Goal: Information Seeking & Learning: Learn about a topic

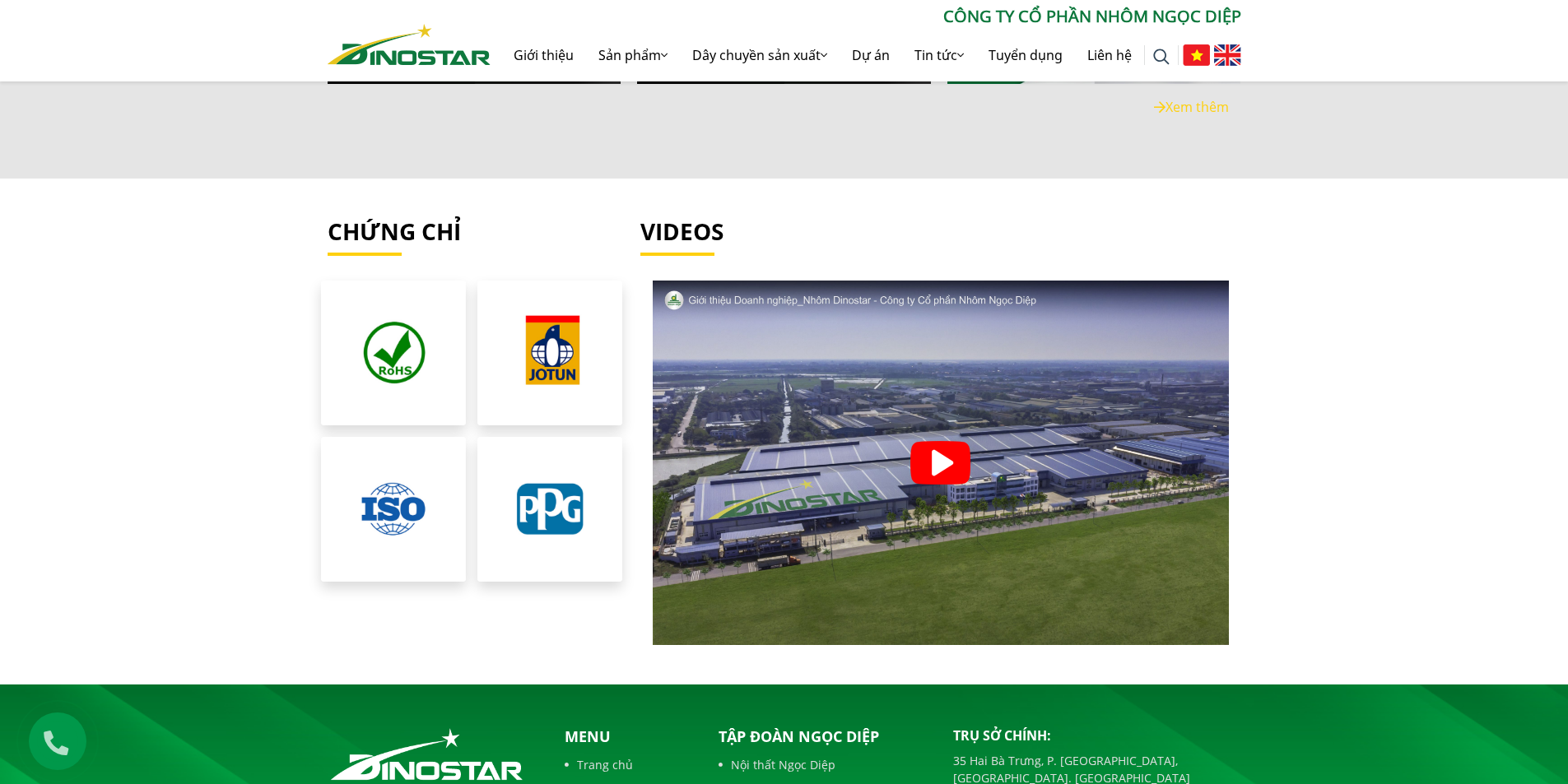
scroll to position [3620, 0]
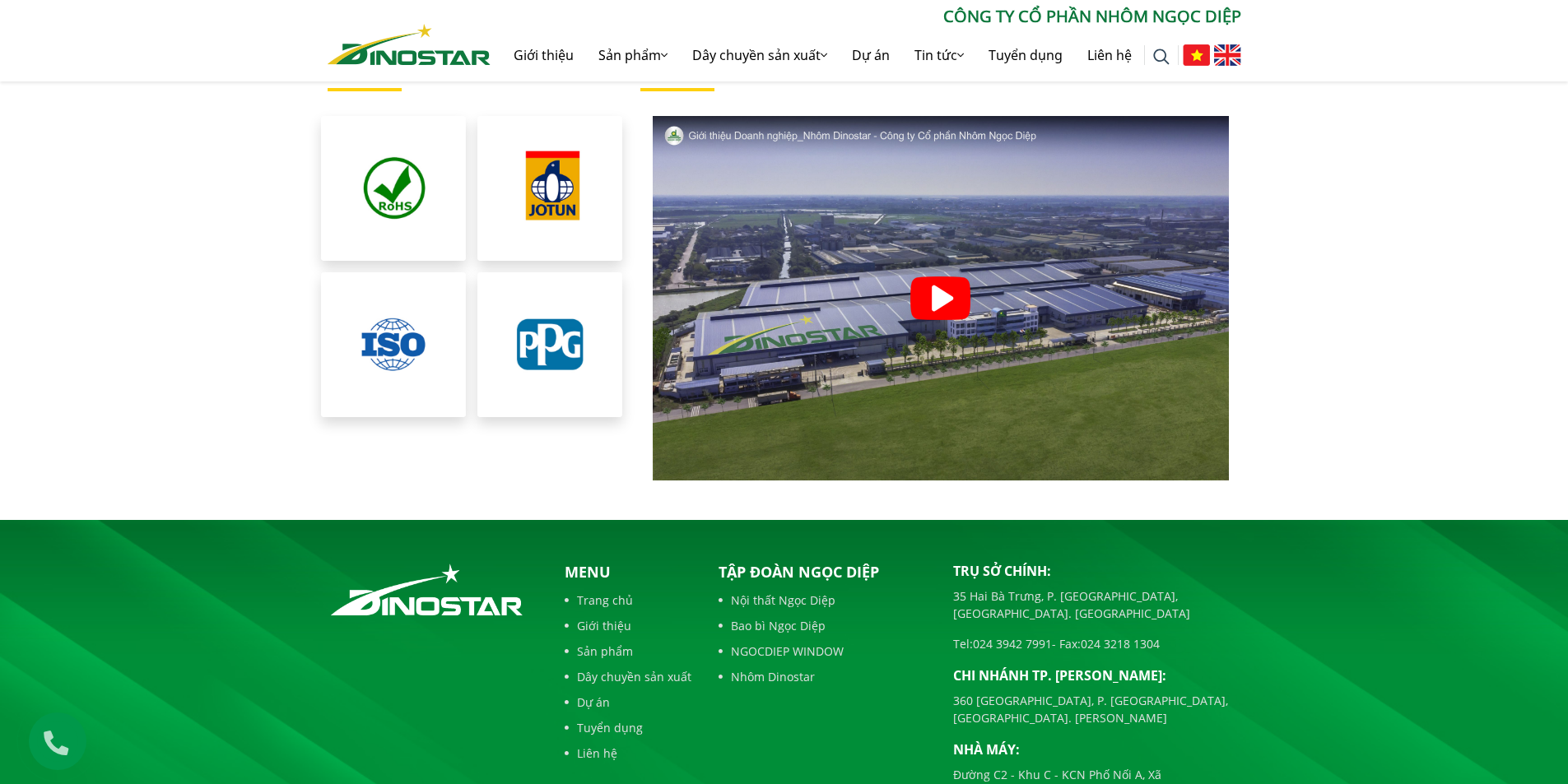
click at [945, 282] on img at bounding box center [940, 298] width 60 height 44
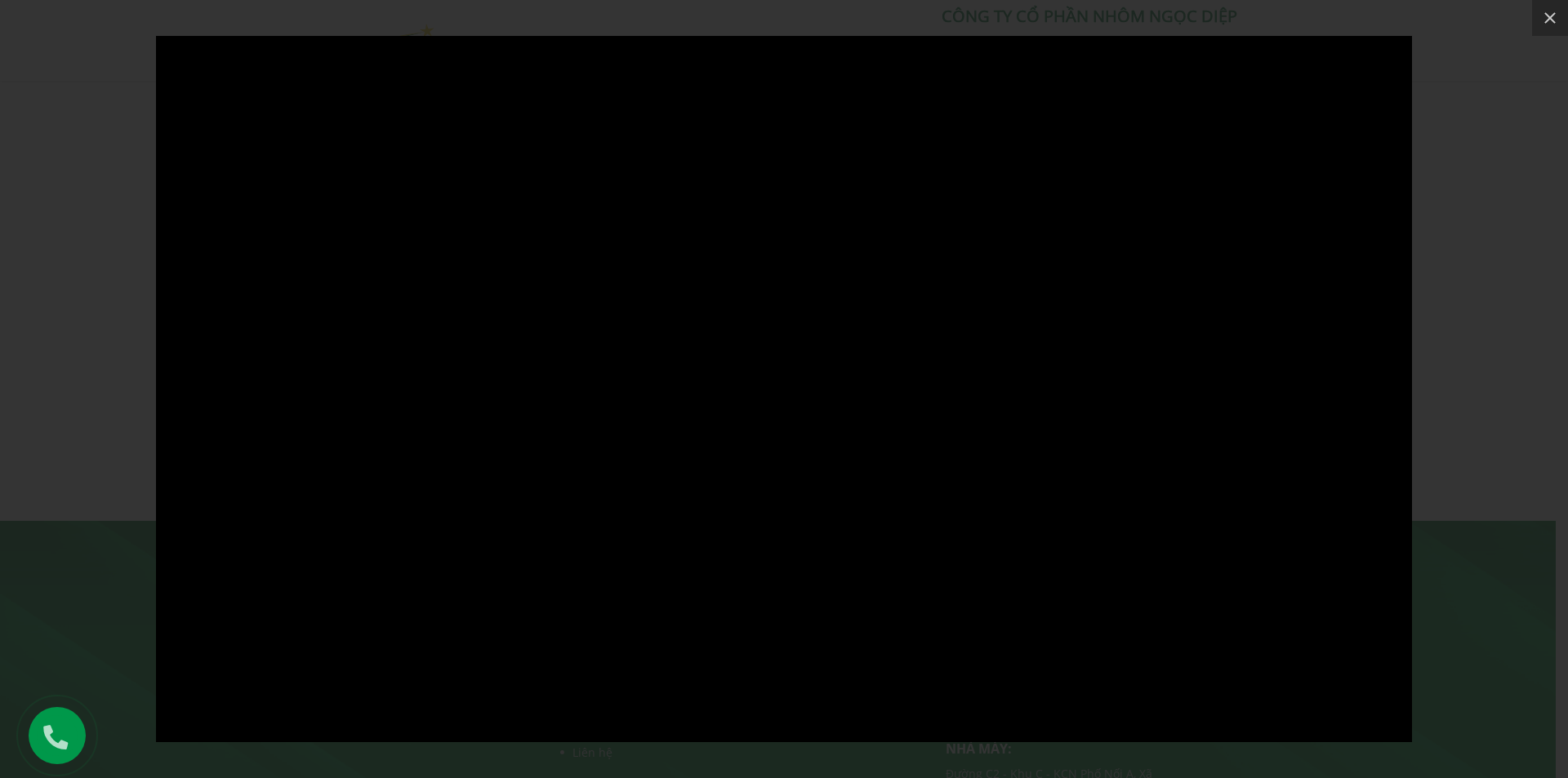
click at [52, 273] on div at bounding box center [784, 389] width 1568 height 778
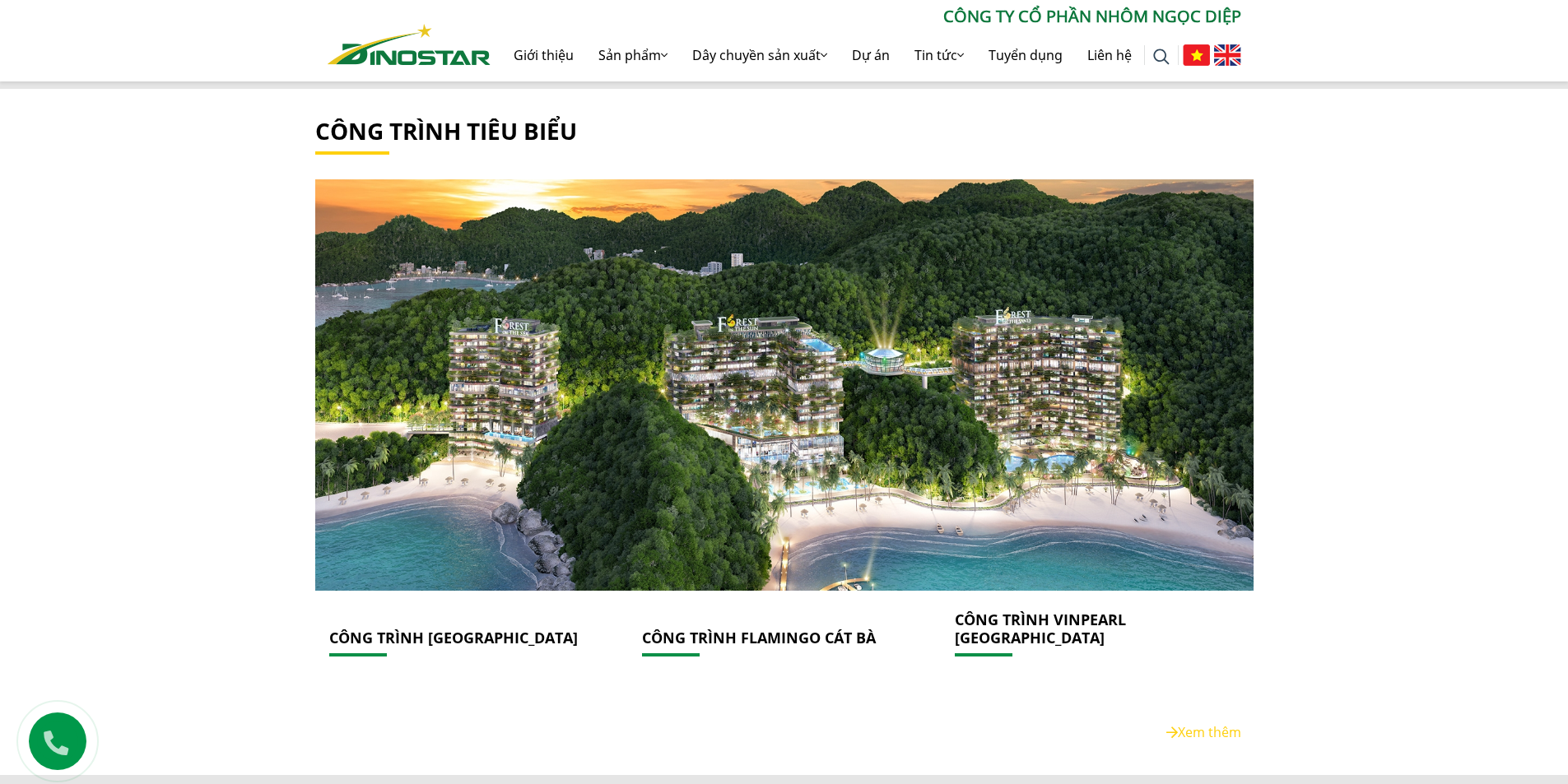
scroll to position [2057, 0]
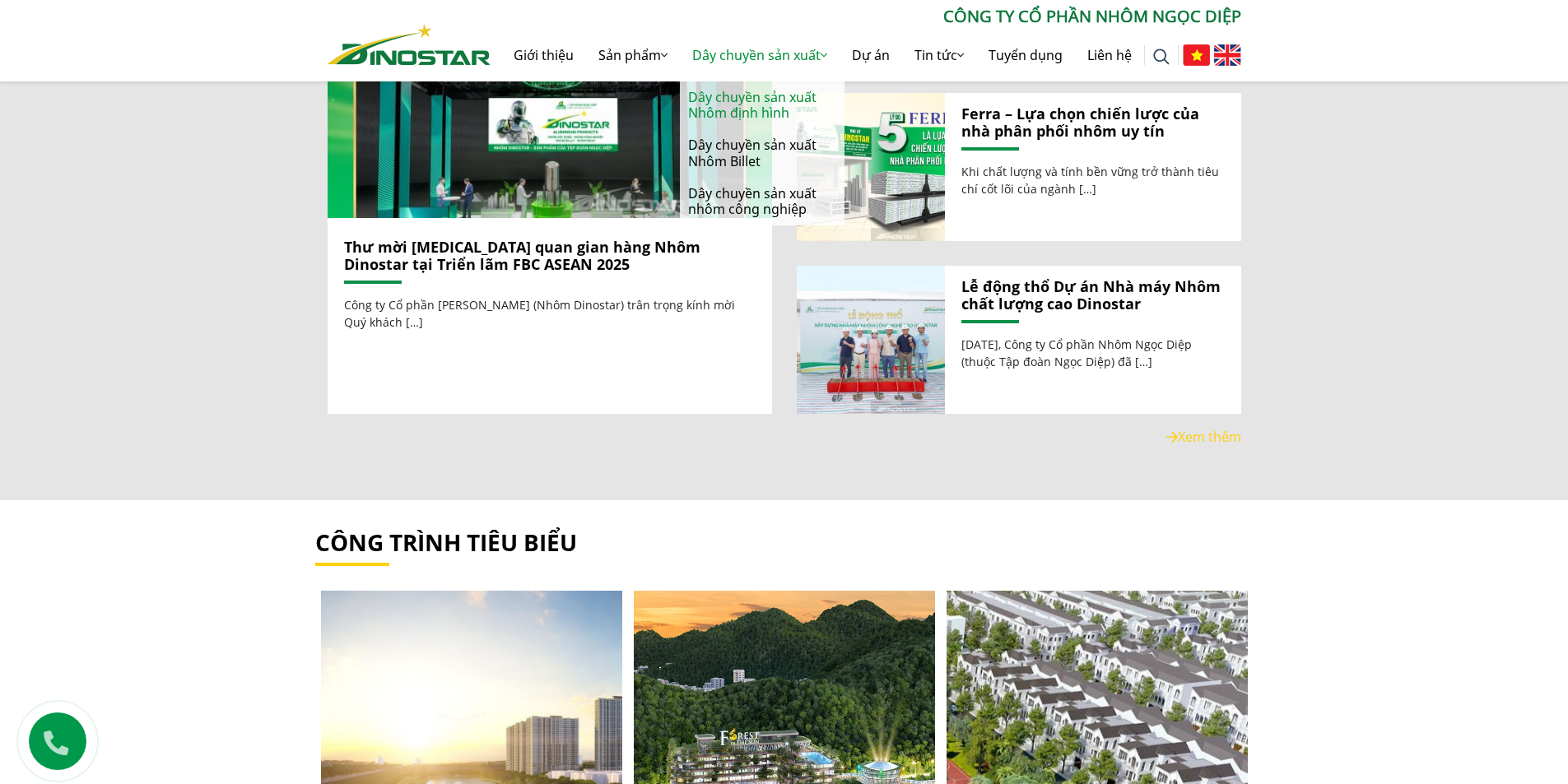
click at [768, 113] on link "Dây chuyền sản xuất Nhôm định hình" at bounding box center [763, 105] width 165 height 47
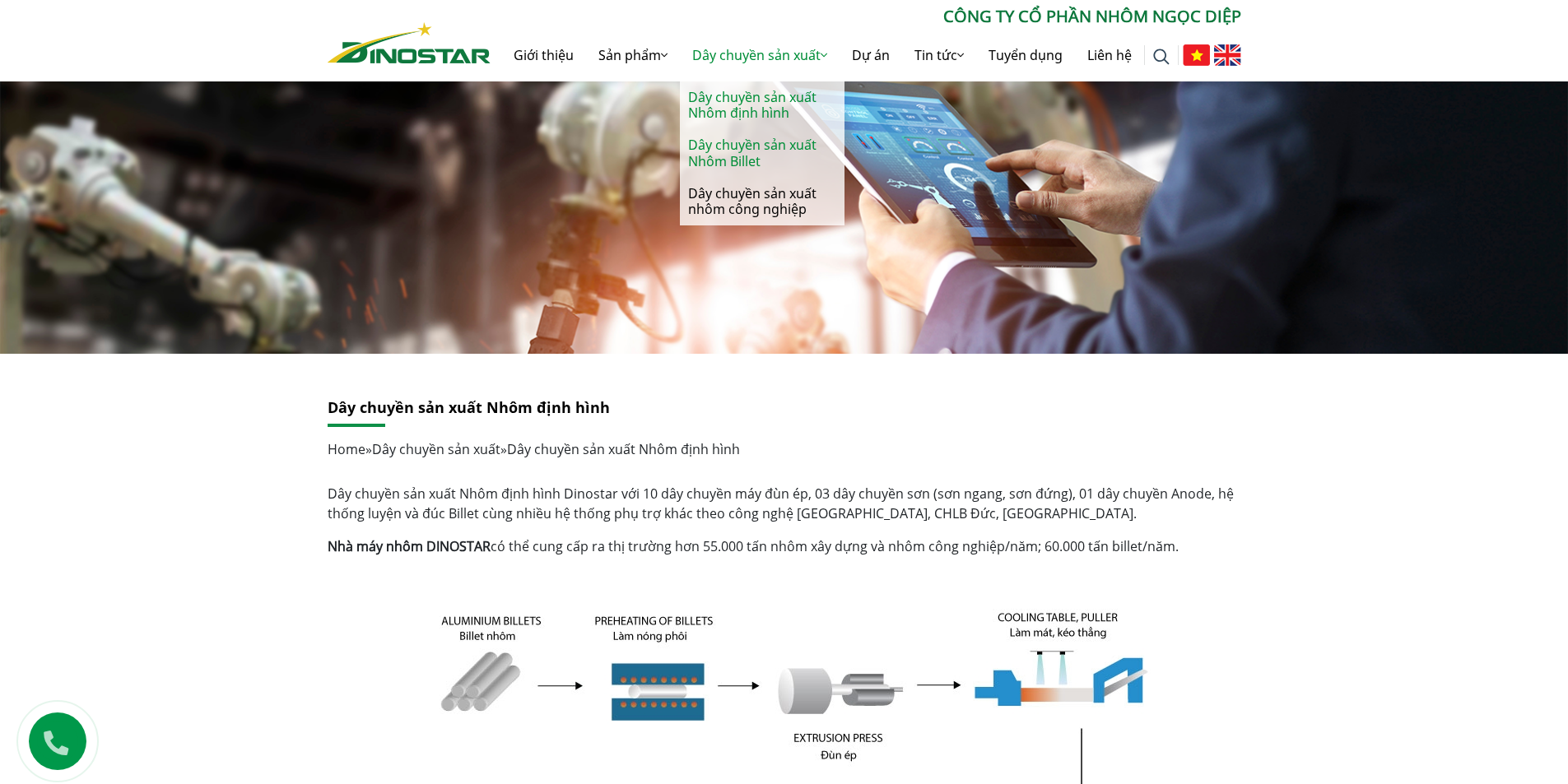
click at [756, 157] on link "Dây chuyền sản xuất Nhôm Billet" at bounding box center [763, 152] width 165 height 47
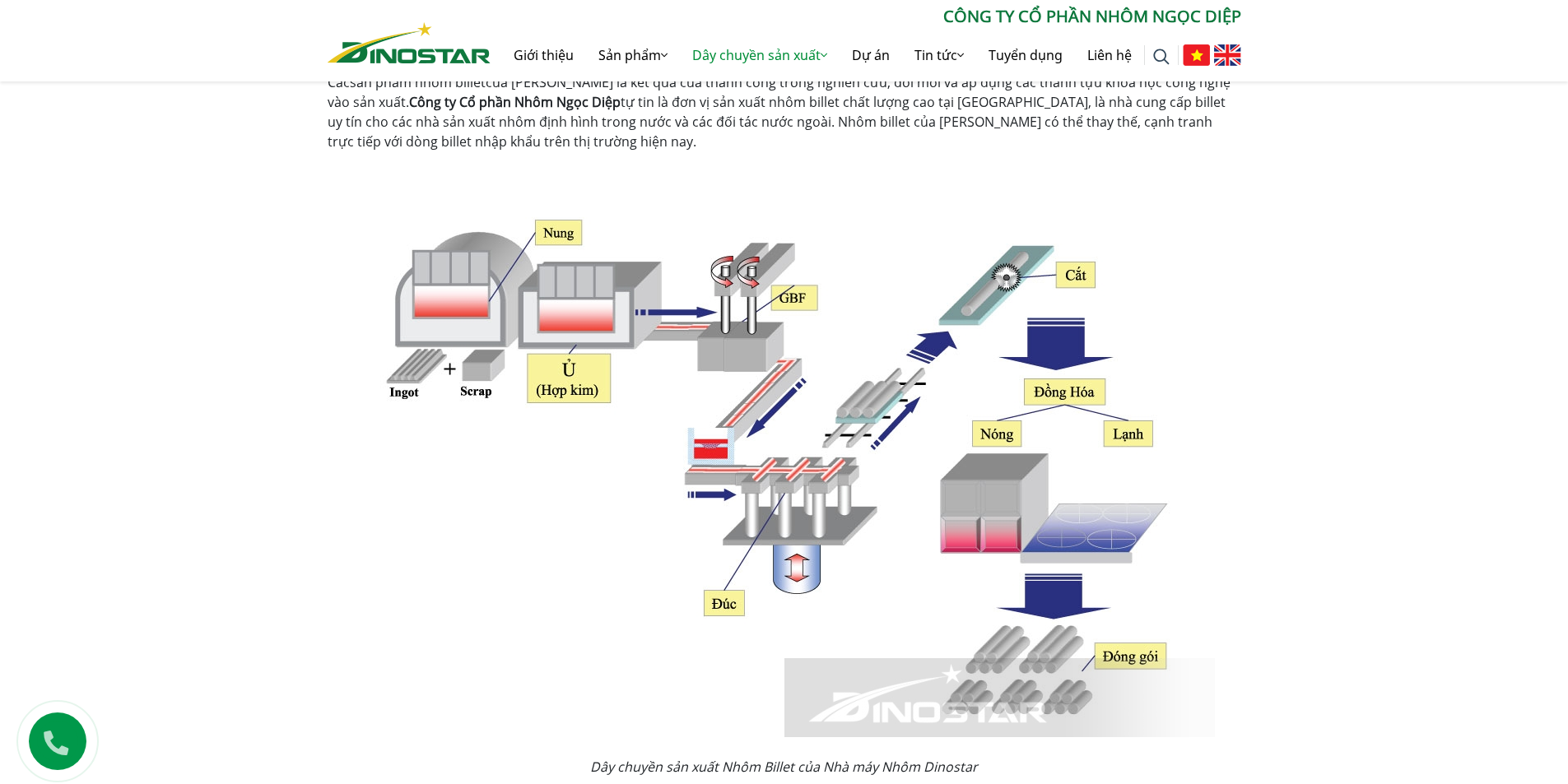
scroll to position [165, 0]
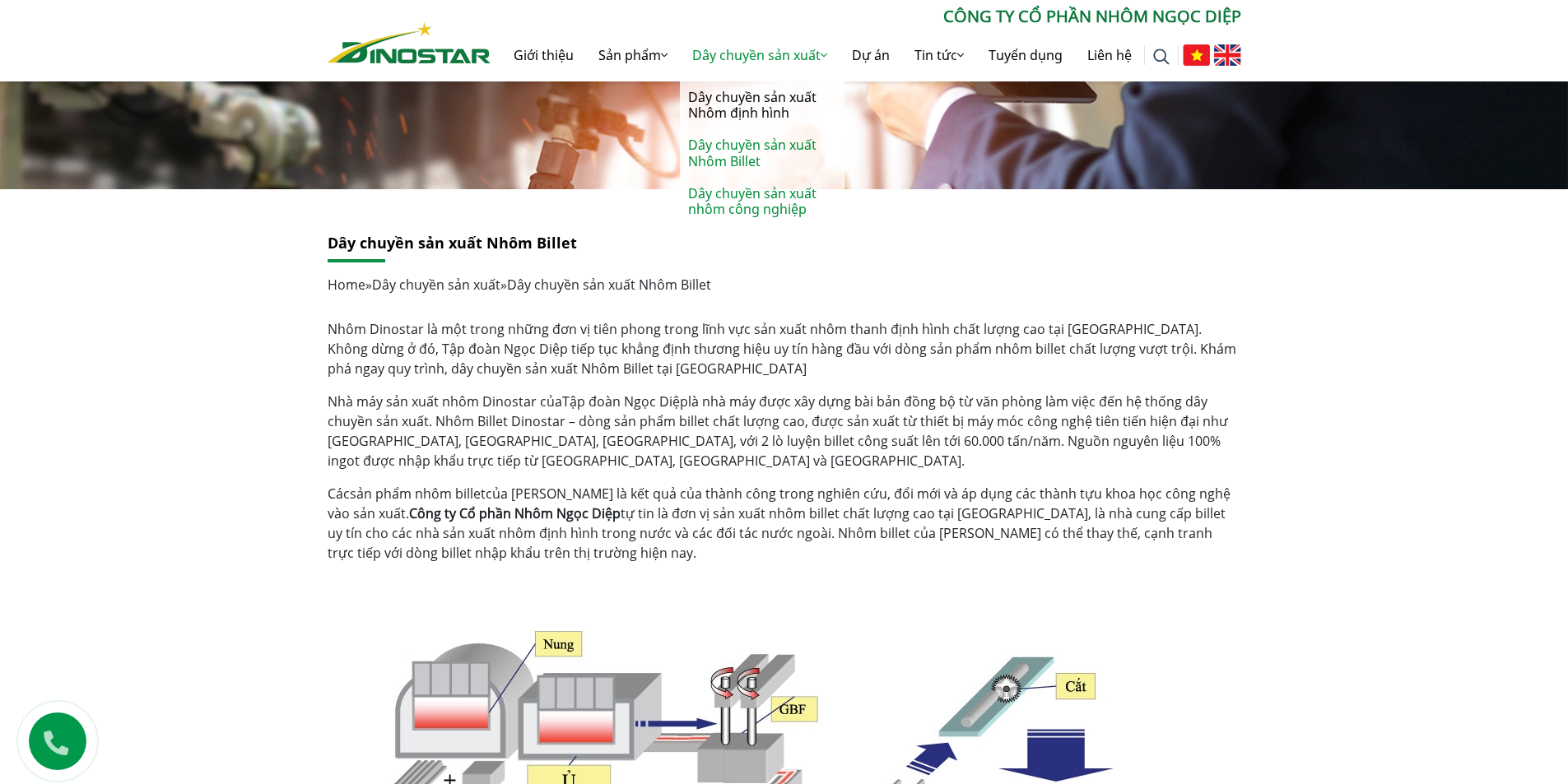
click at [755, 201] on link "Dây chuyền sản xuất nhôm công nghiệp" at bounding box center [763, 202] width 165 height 47
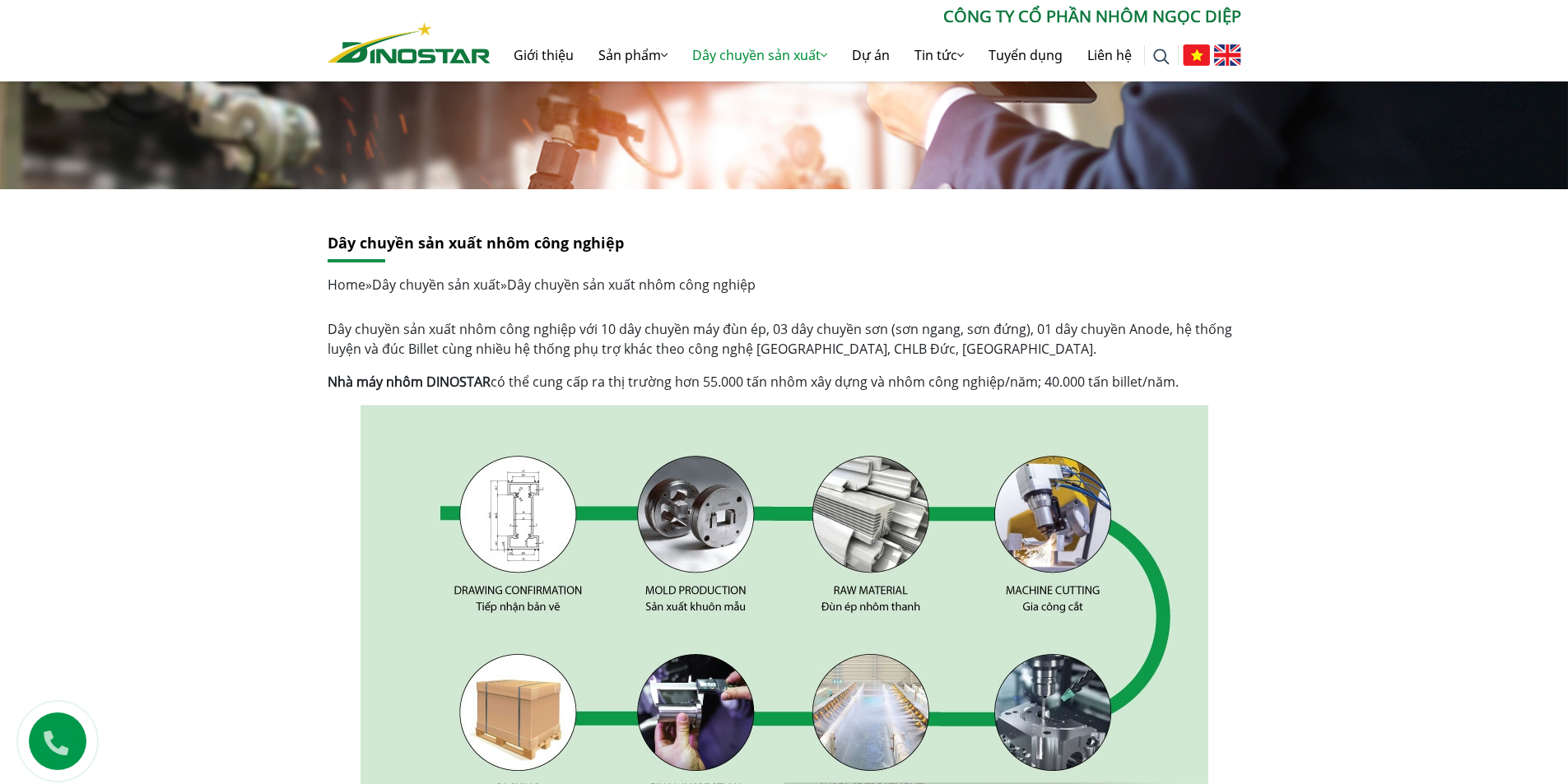
scroll to position [330, 0]
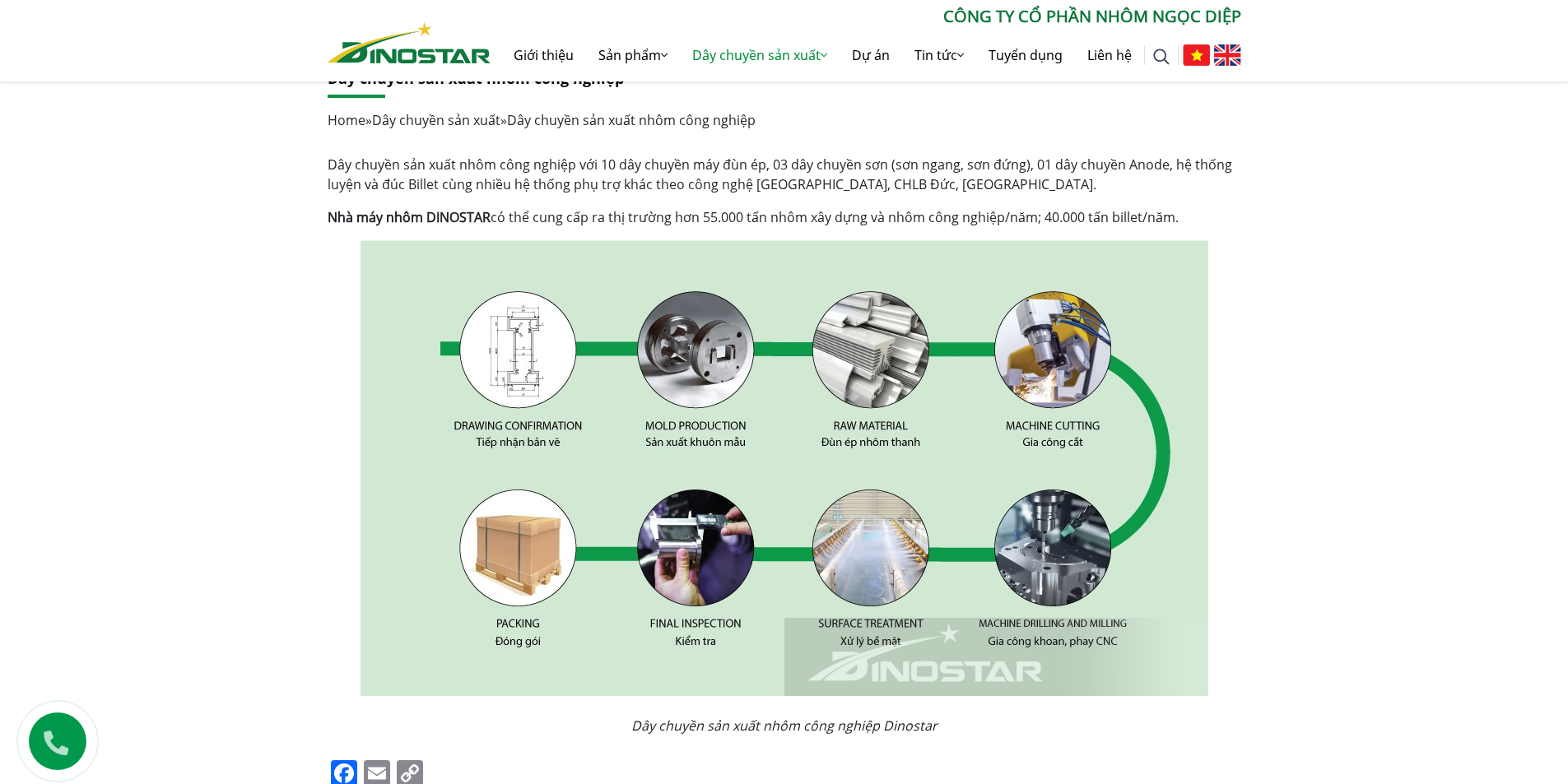
click at [702, 375] on img at bounding box center [784, 468] width 848 height 455
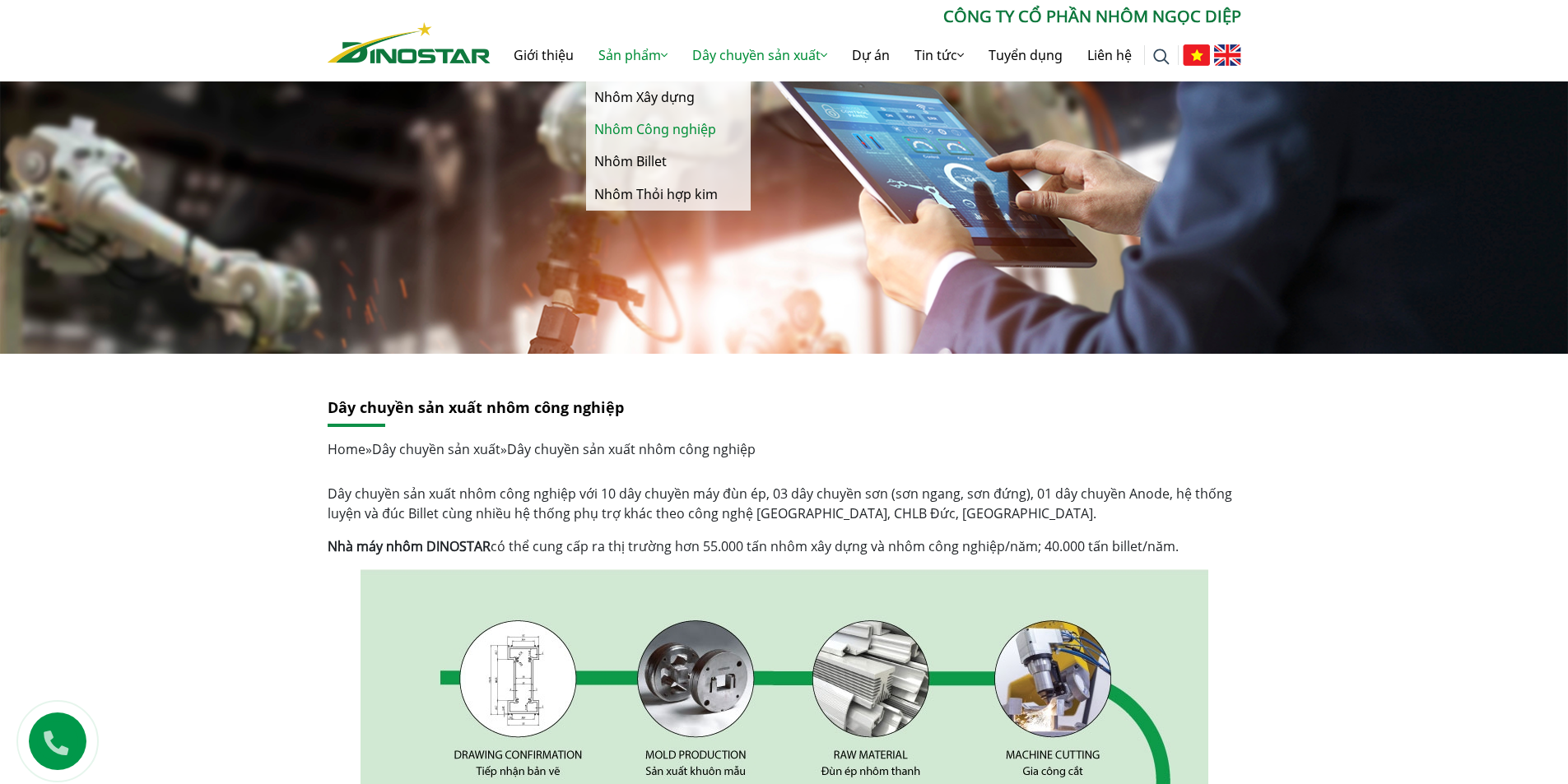
click at [629, 128] on link "Nhôm Công nghiệp" at bounding box center [669, 130] width 165 height 32
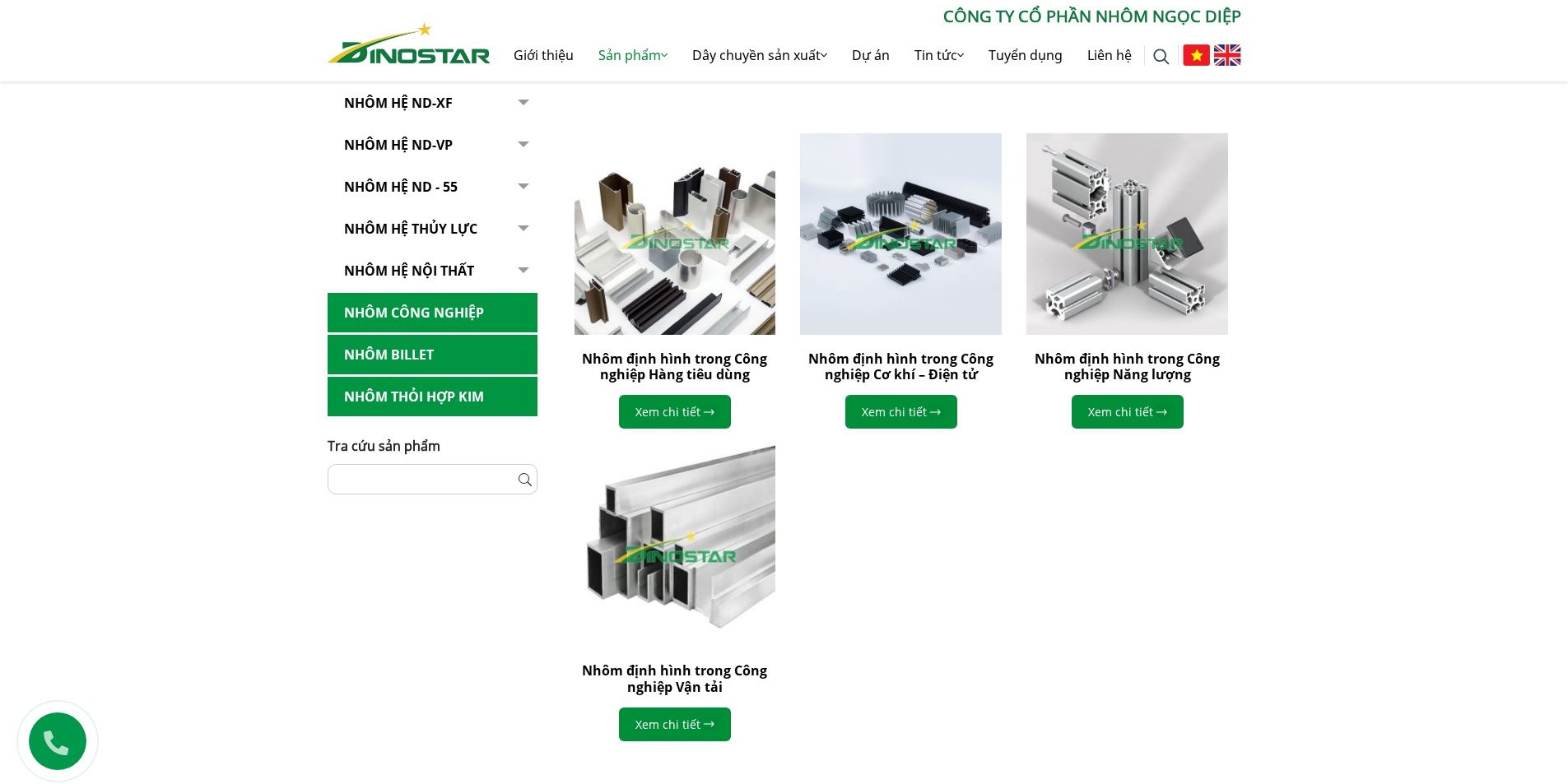
scroll to position [165, 0]
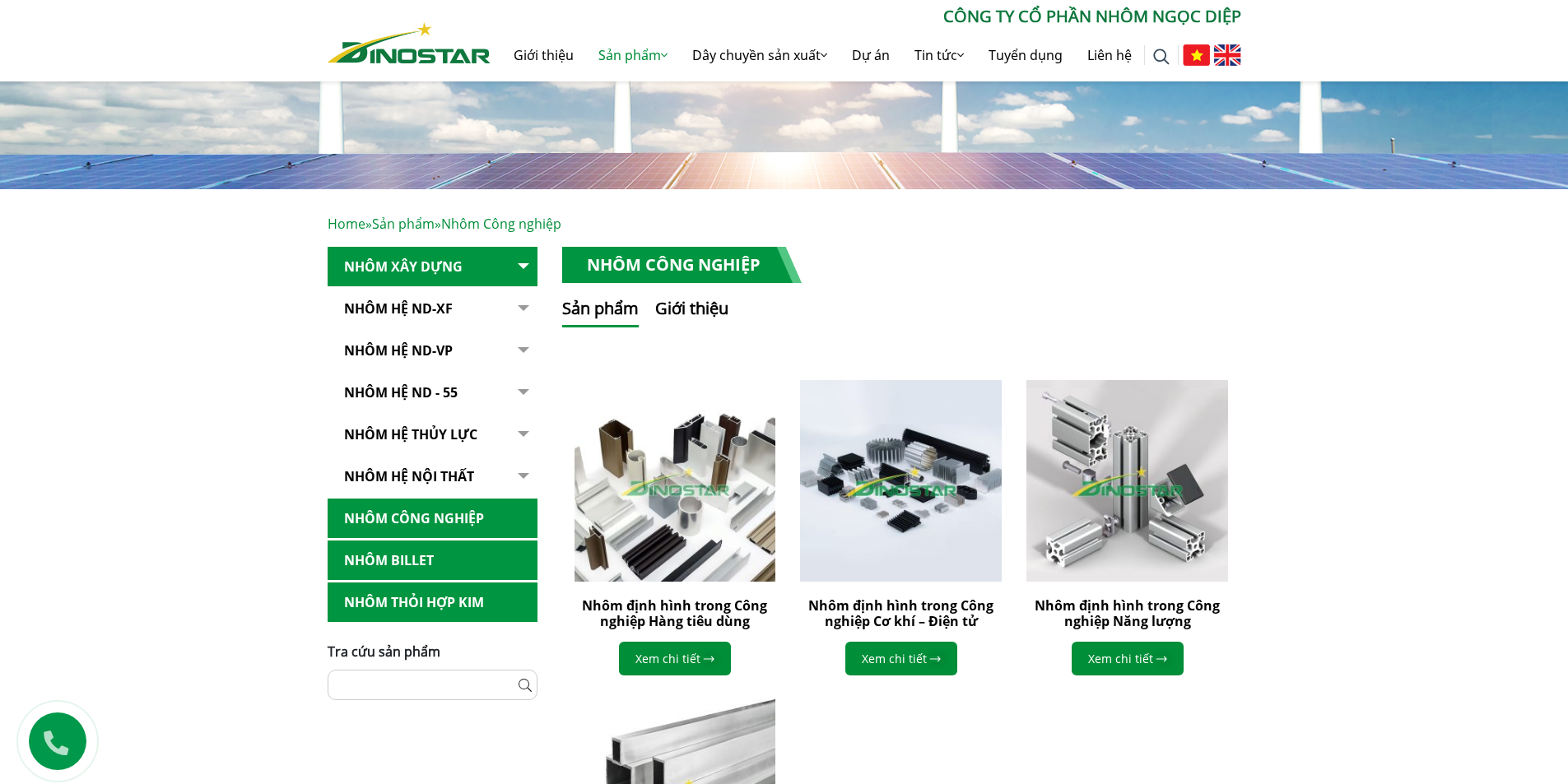
click at [436, 315] on link "Nhôm Hệ ND-XF" at bounding box center [433, 309] width 210 height 41
click at [438, 305] on link "Nhôm Hệ ND-XF" at bounding box center [433, 309] width 210 height 41
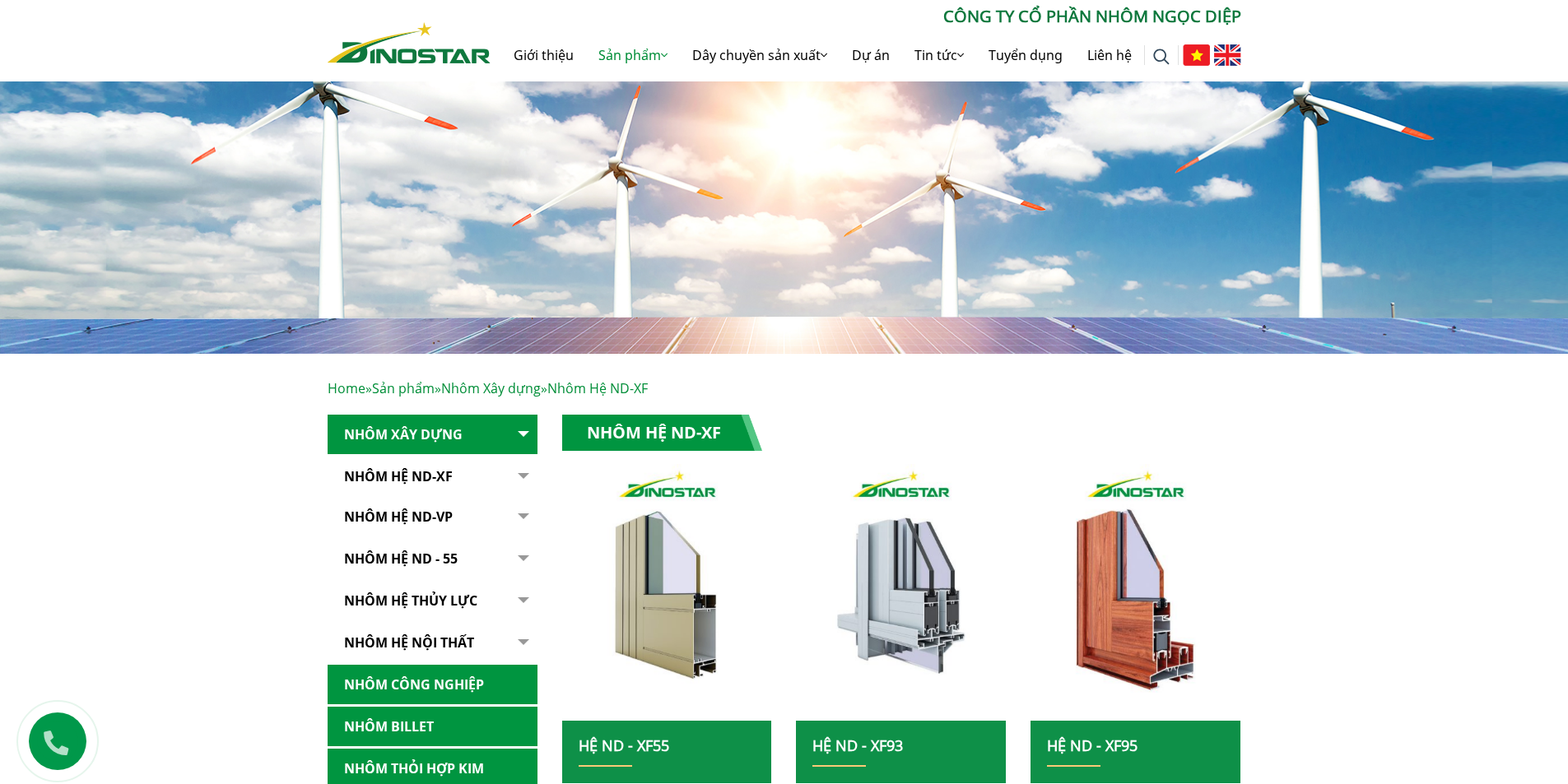
click at [399, 514] on link "Nhôm Hệ ND-VP" at bounding box center [433, 517] width 210 height 41
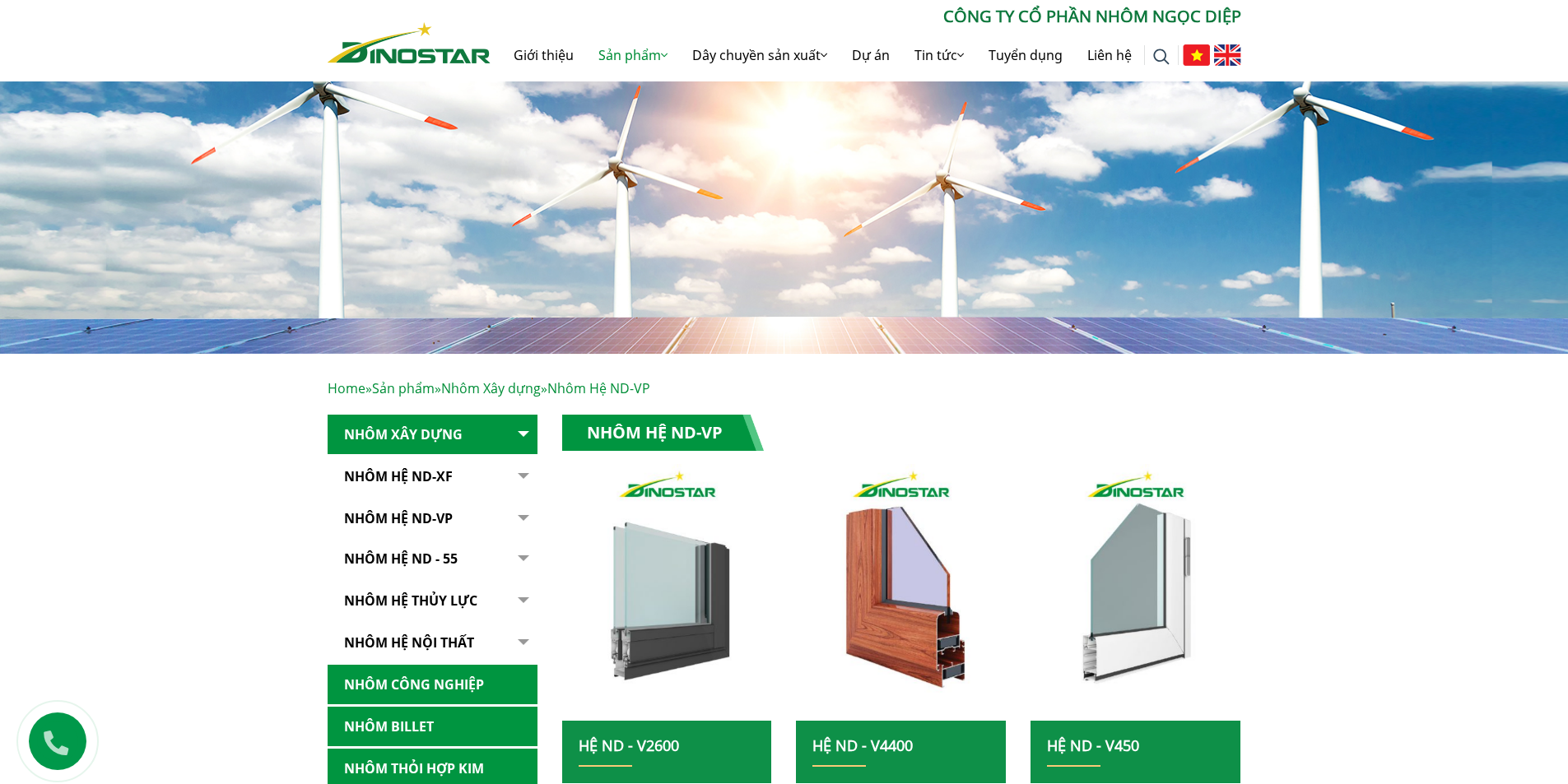
click at [434, 558] on link "NHÔM HỆ ND - 55" at bounding box center [433, 559] width 210 height 41
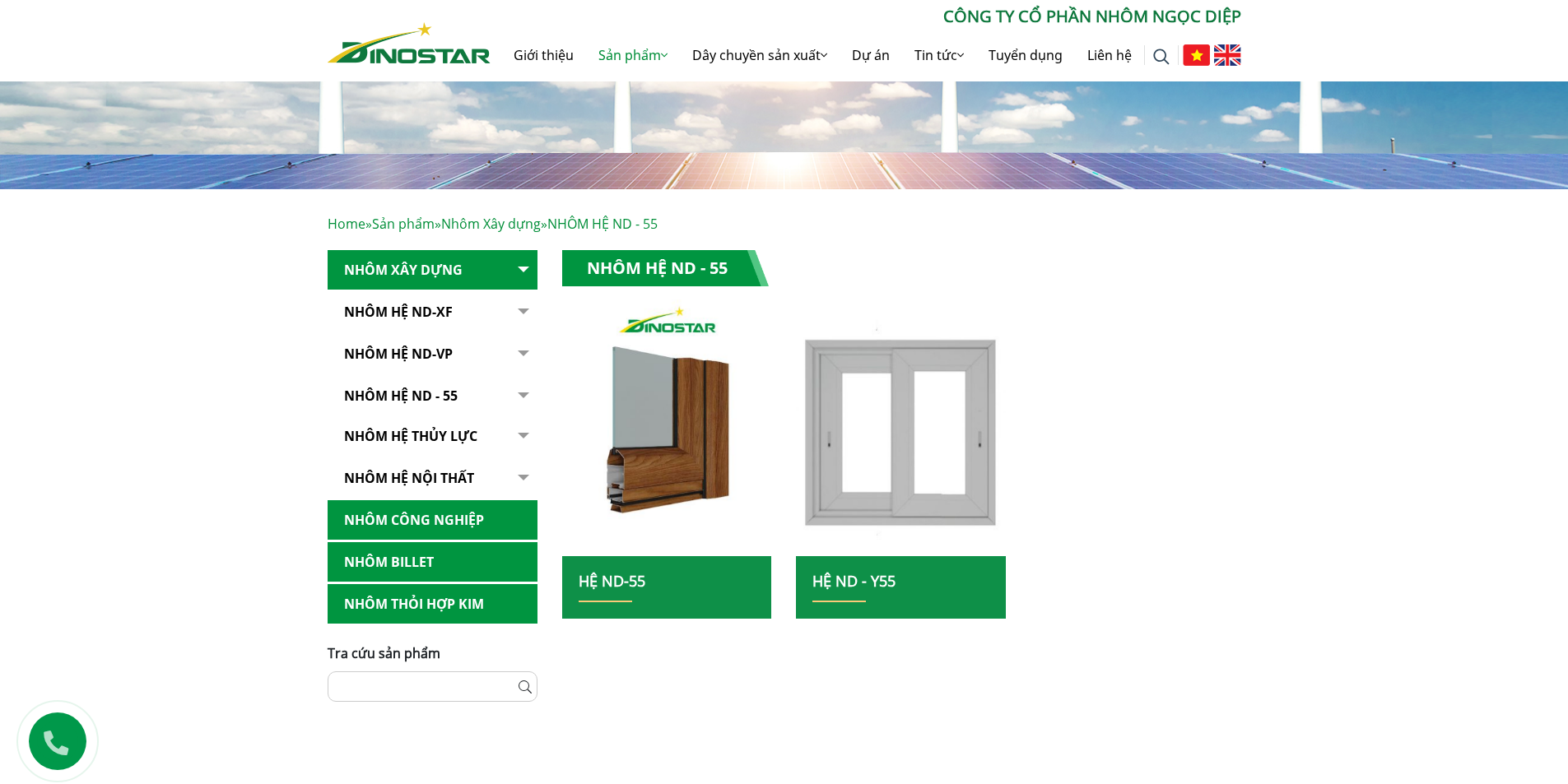
scroll to position [247, 0]
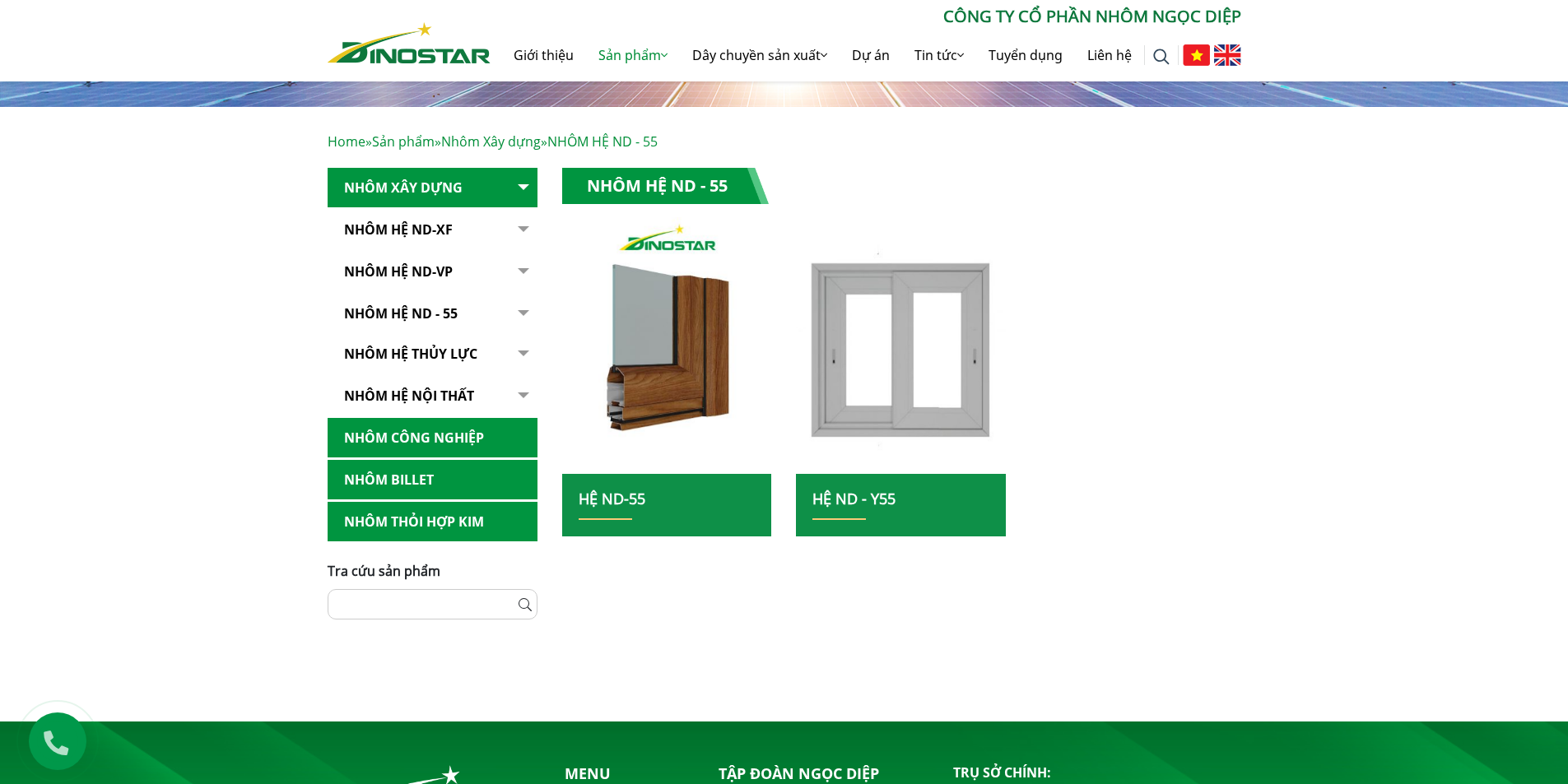
click at [429, 350] on link "Nhôm hệ thủy lực" at bounding box center [433, 354] width 210 height 41
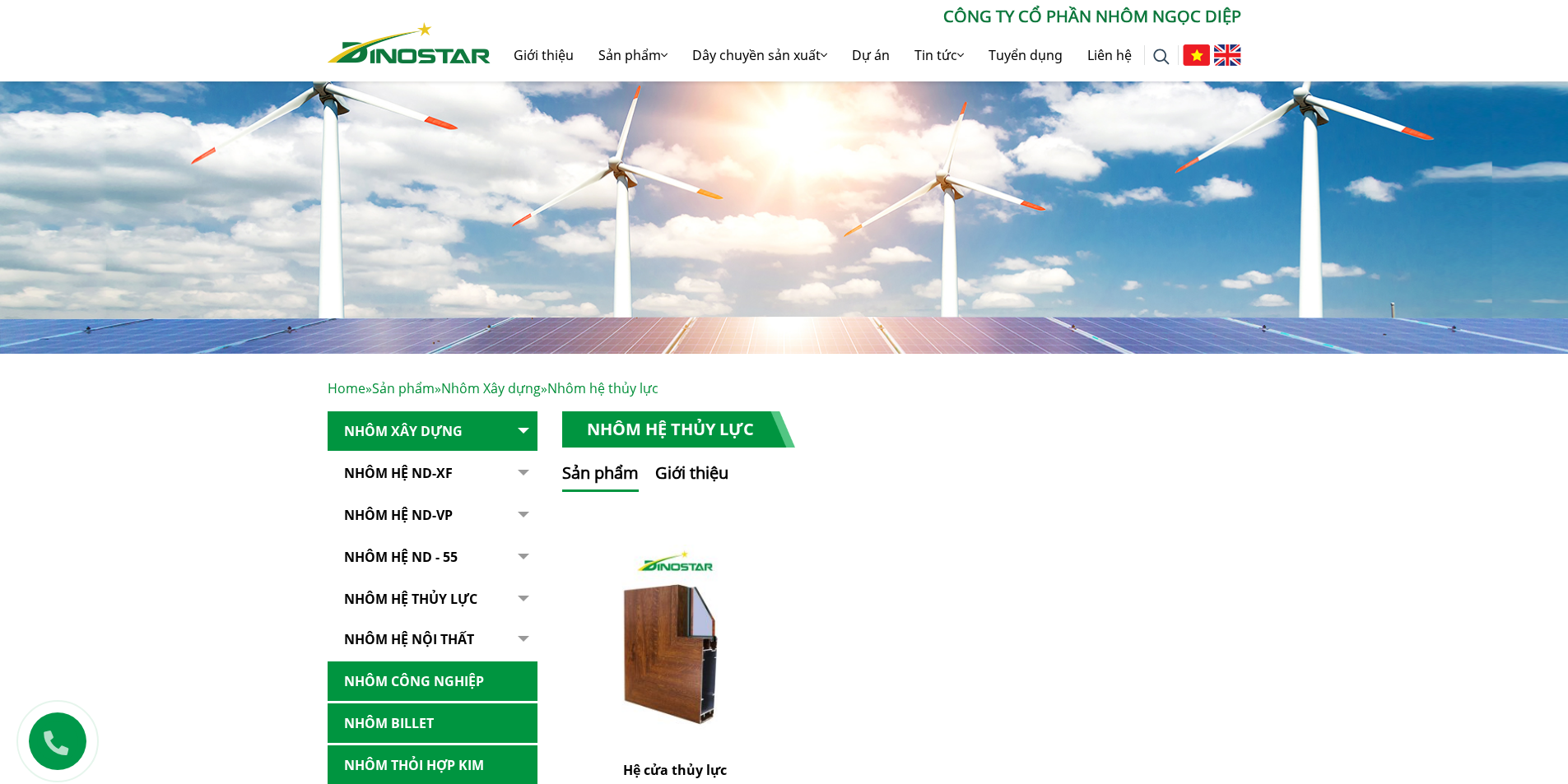
scroll to position [330, 0]
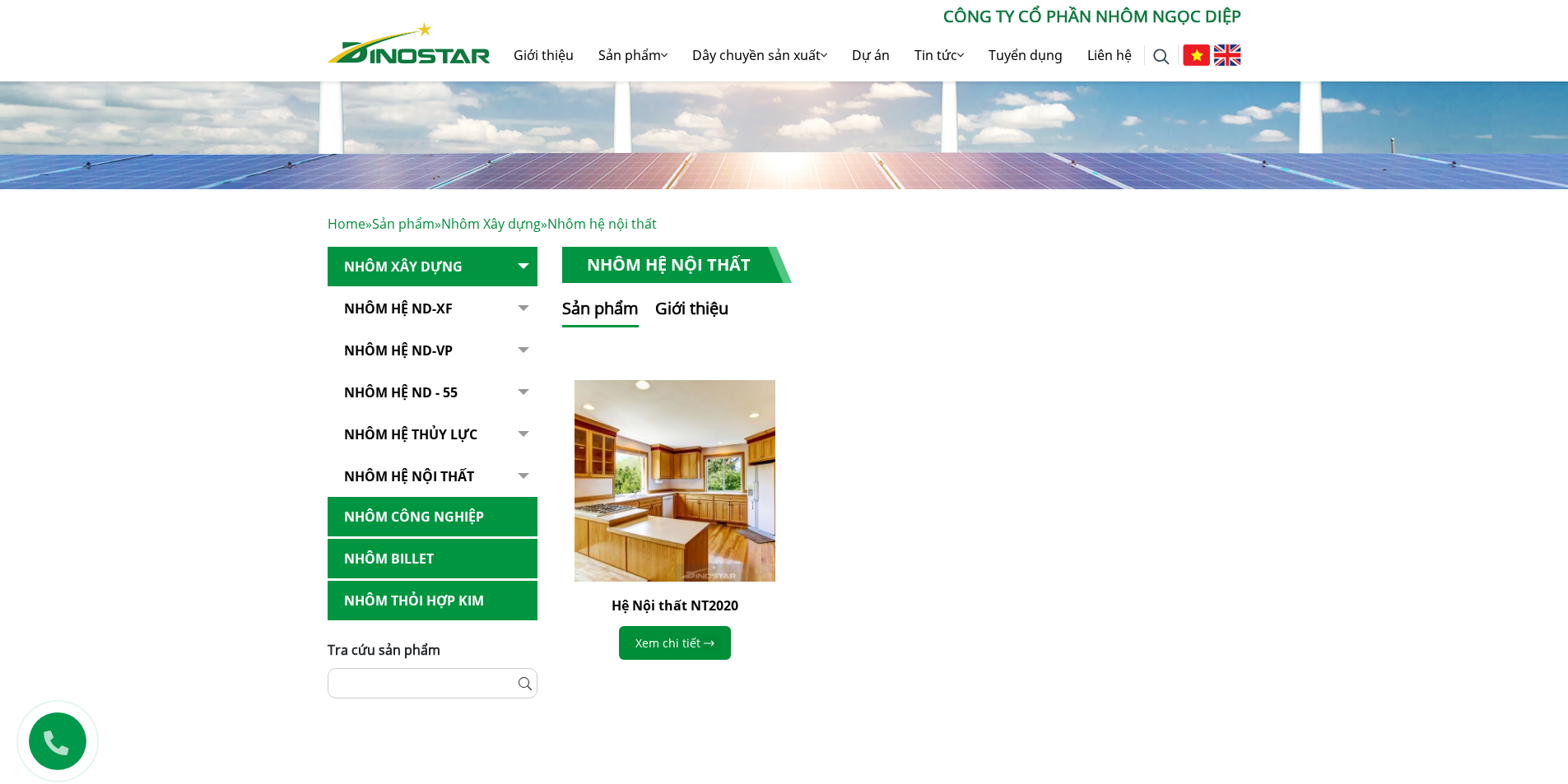
scroll to position [247, 0]
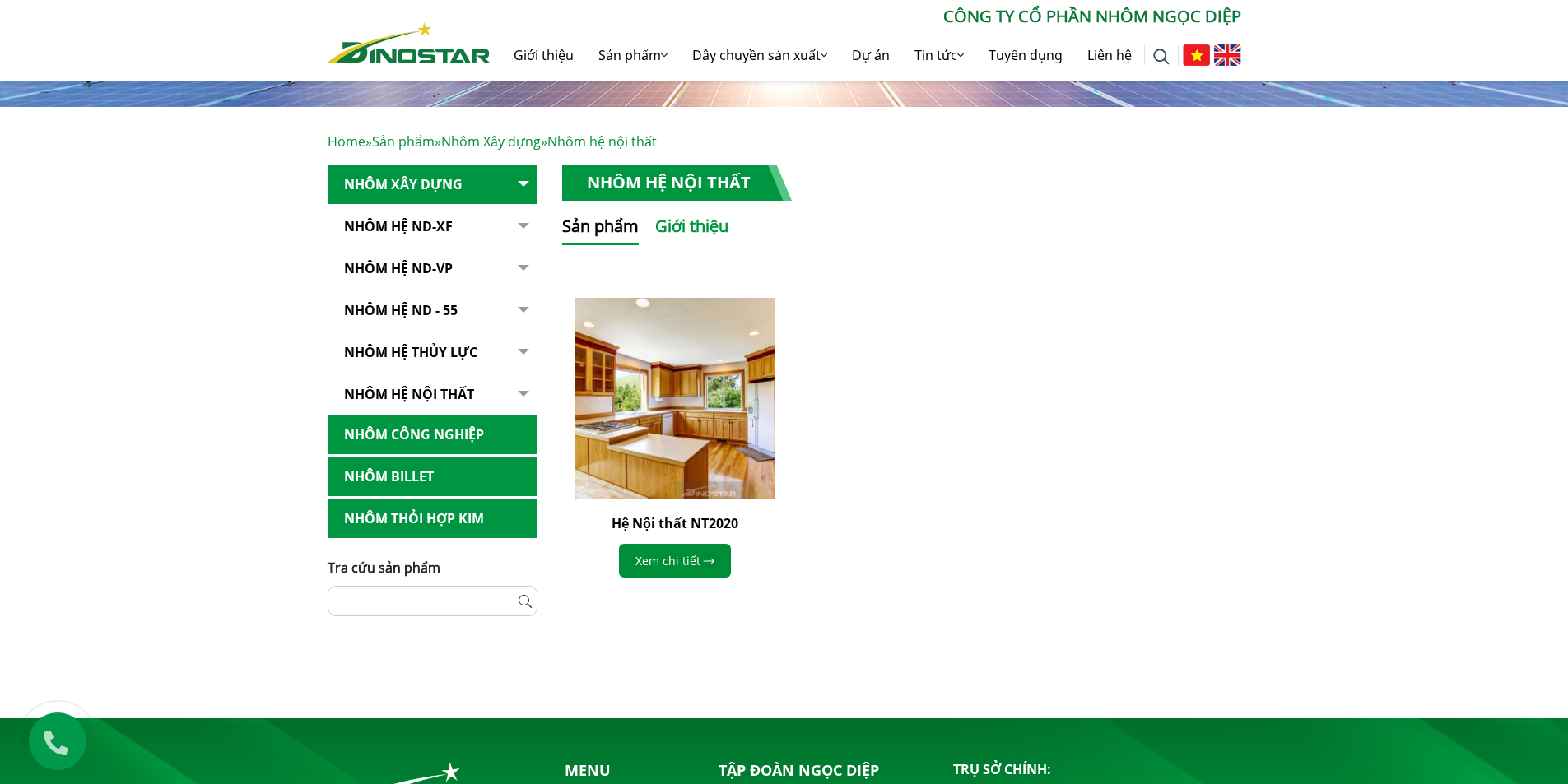
click at [697, 239] on button "Giới thiệu" at bounding box center [692, 229] width 73 height 31
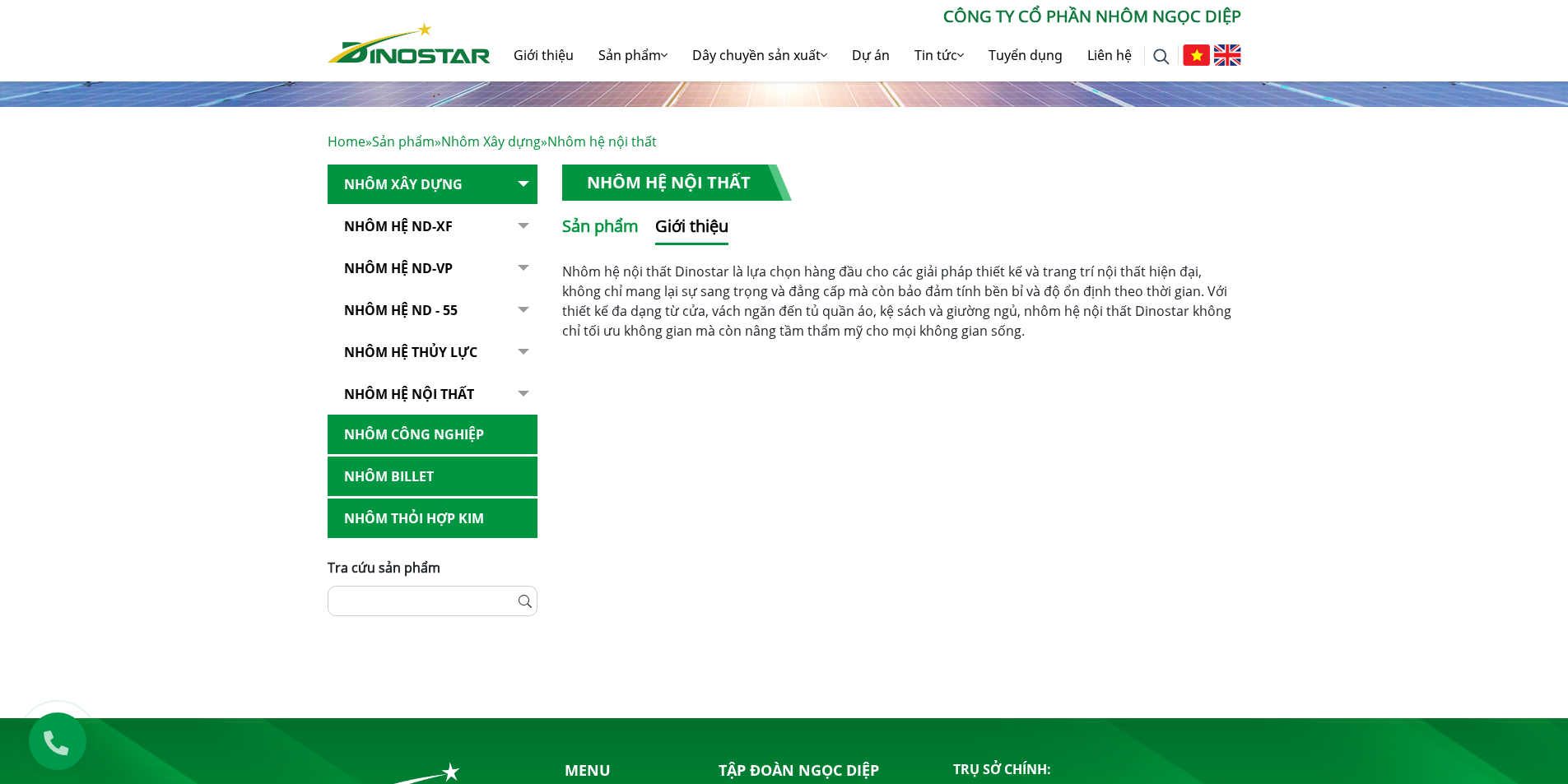
click at [611, 223] on button "Sản phẩm" at bounding box center [600, 229] width 77 height 31
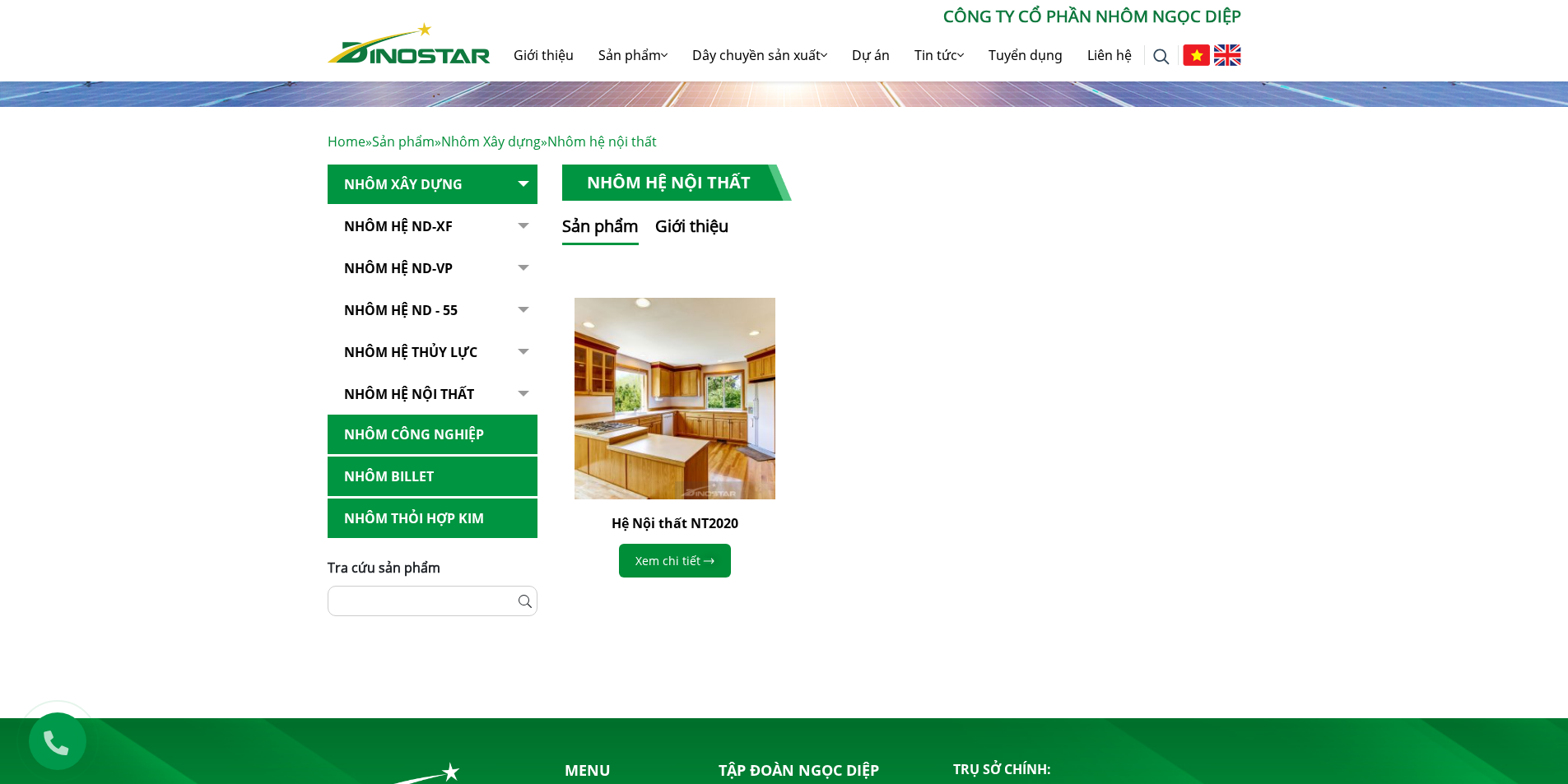
click at [407, 226] on link "Nhôm Hệ ND-XF" at bounding box center [433, 226] width 210 height 41
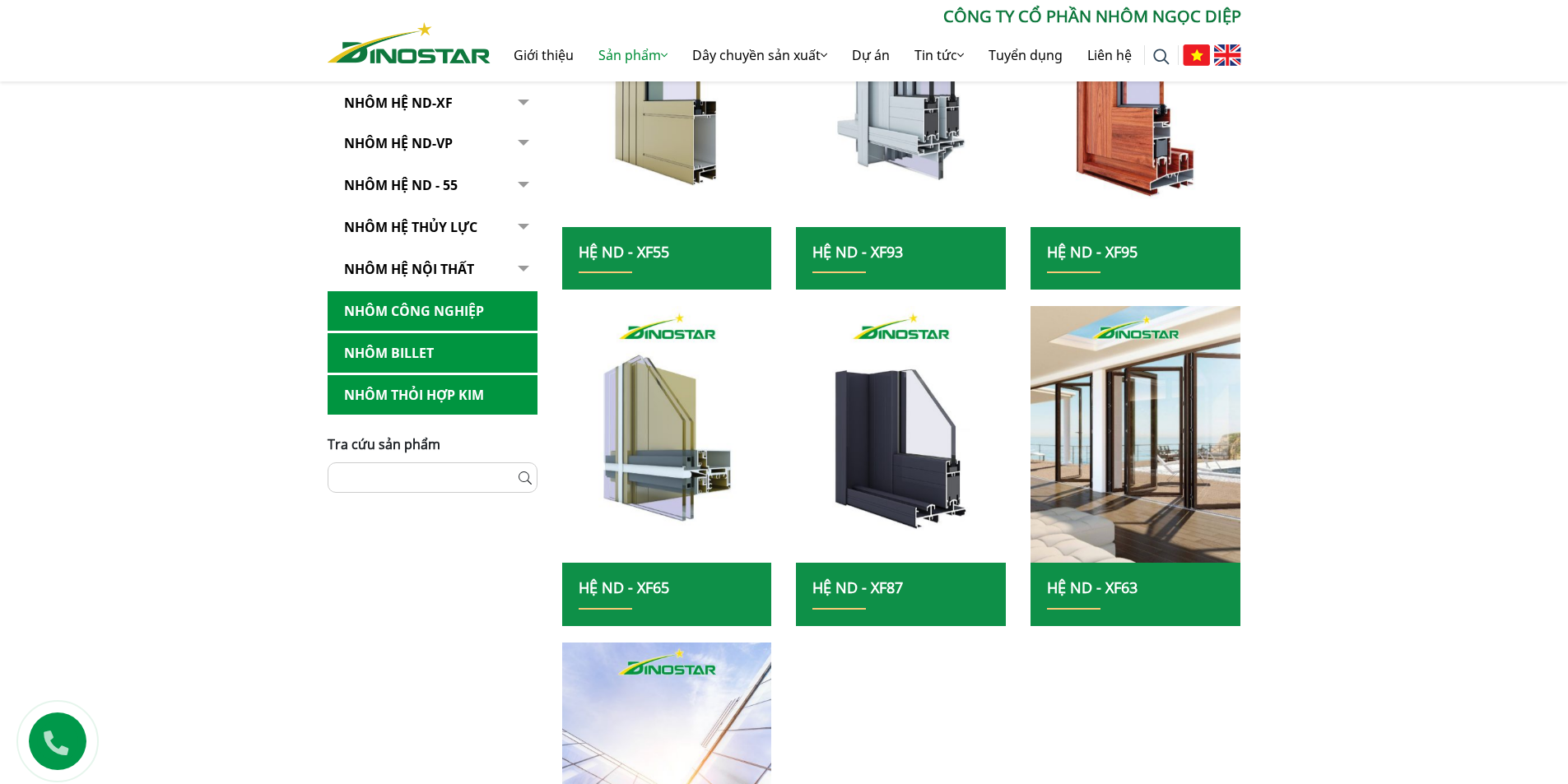
scroll to position [740, 0]
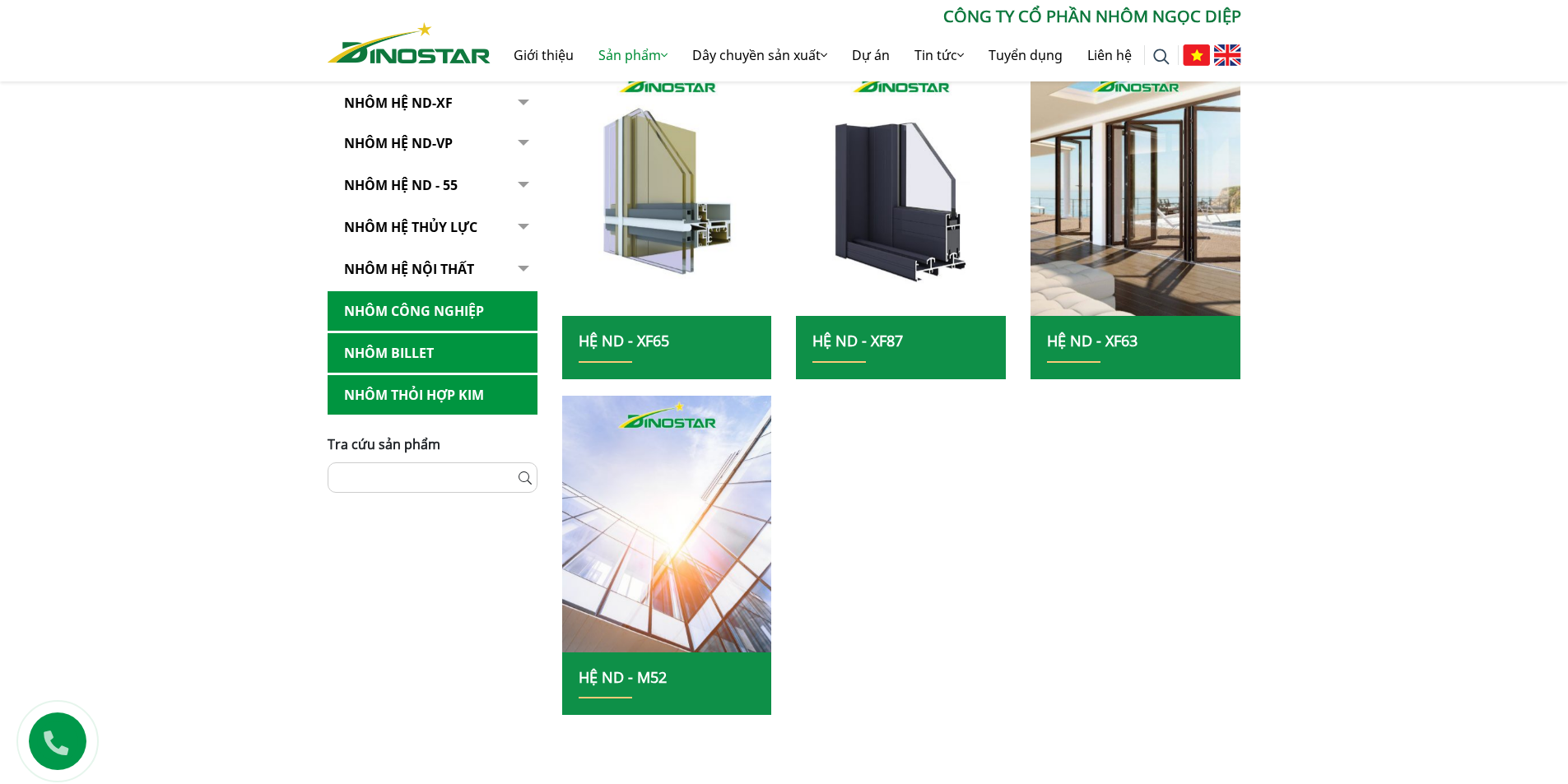
click at [878, 339] on link "Hệ ND - XF87" at bounding box center [857, 340] width 91 height 20
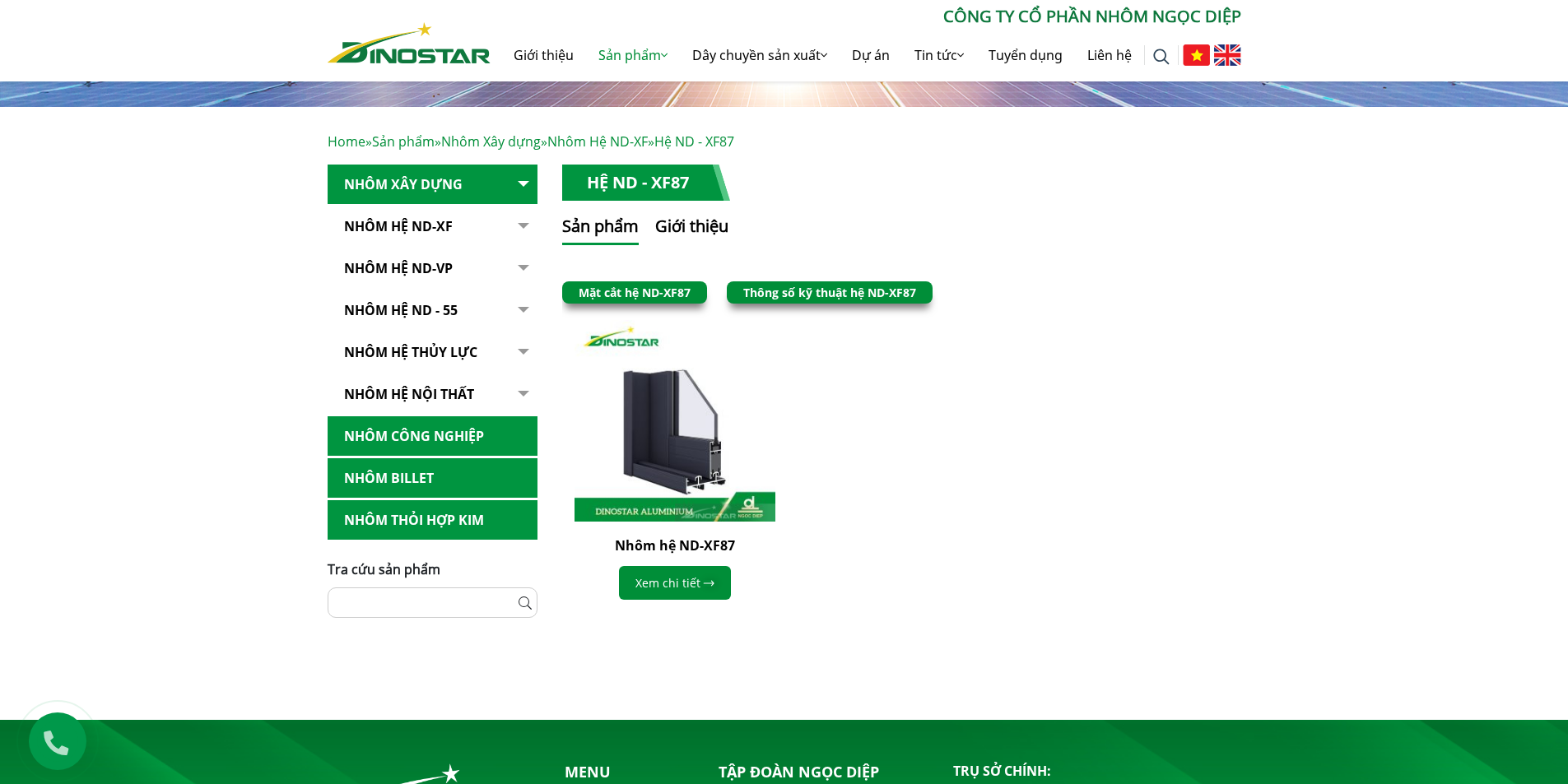
scroll to position [330, 0]
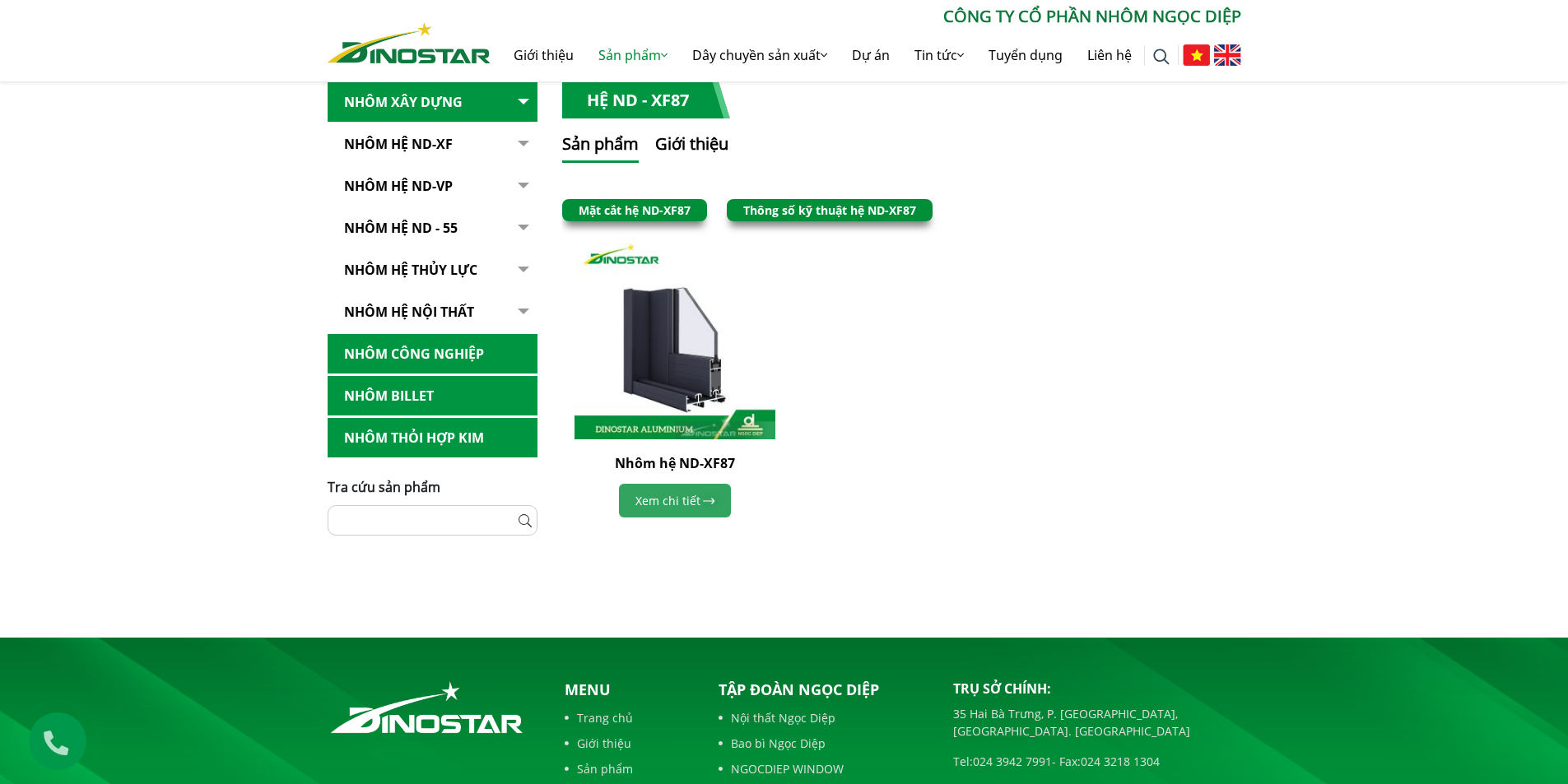
click at [668, 506] on link "Xem chi tiết" at bounding box center [675, 501] width 112 height 34
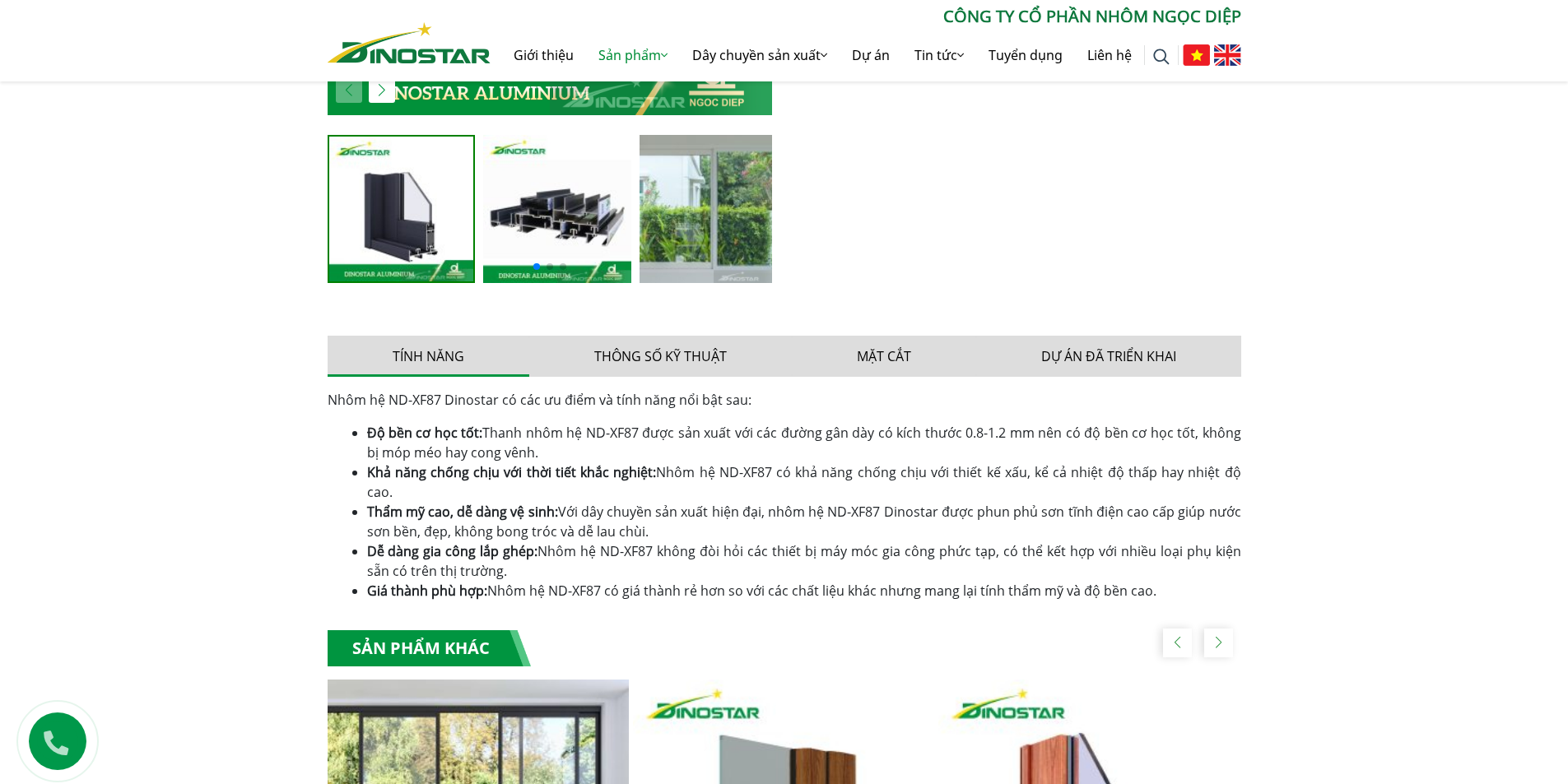
scroll to position [576, 0]
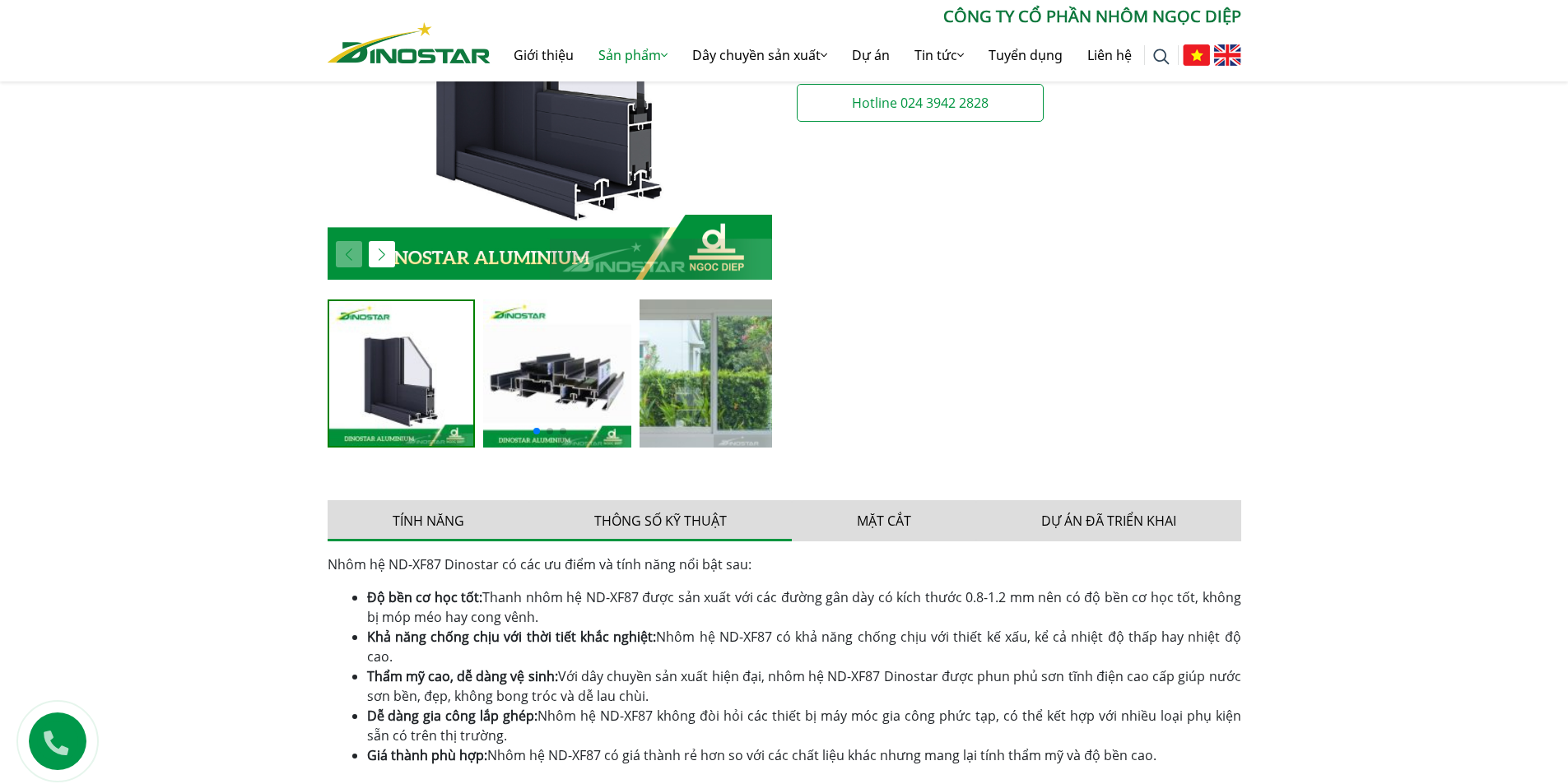
click at [696, 526] on button "Thông số kỹ thuật" at bounding box center [660, 520] width 262 height 41
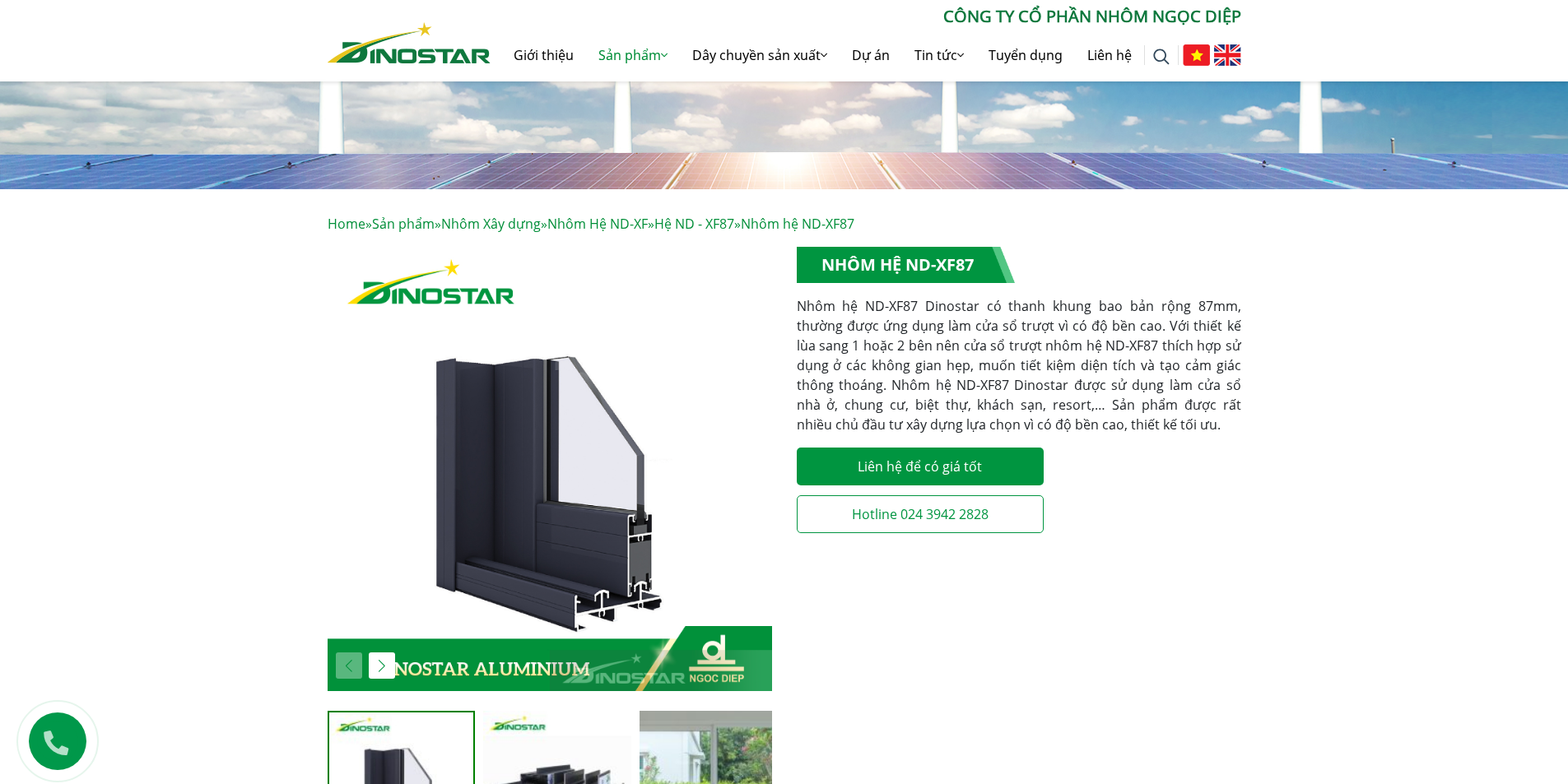
scroll to position [0, 0]
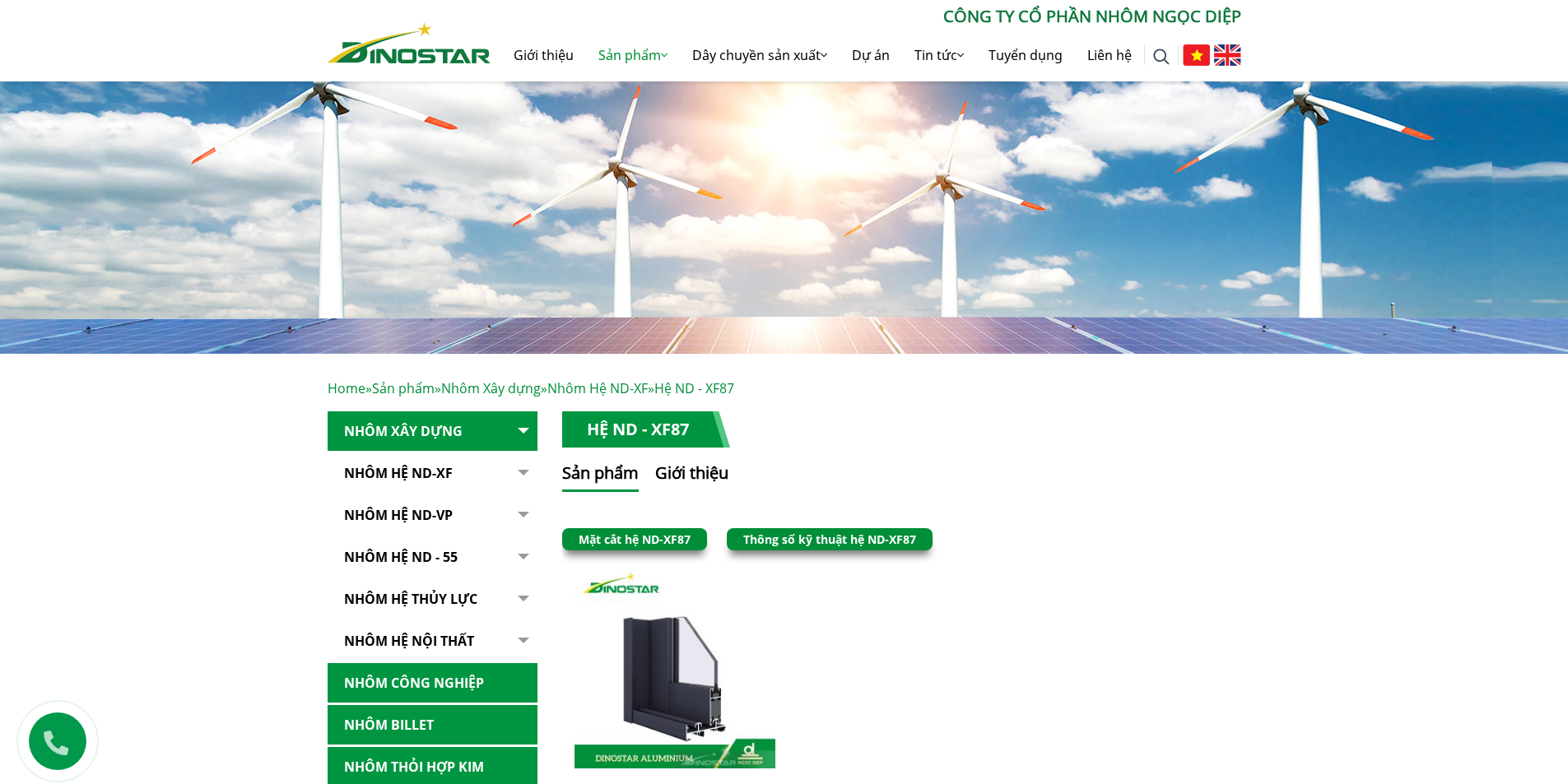
scroll to position [330, 0]
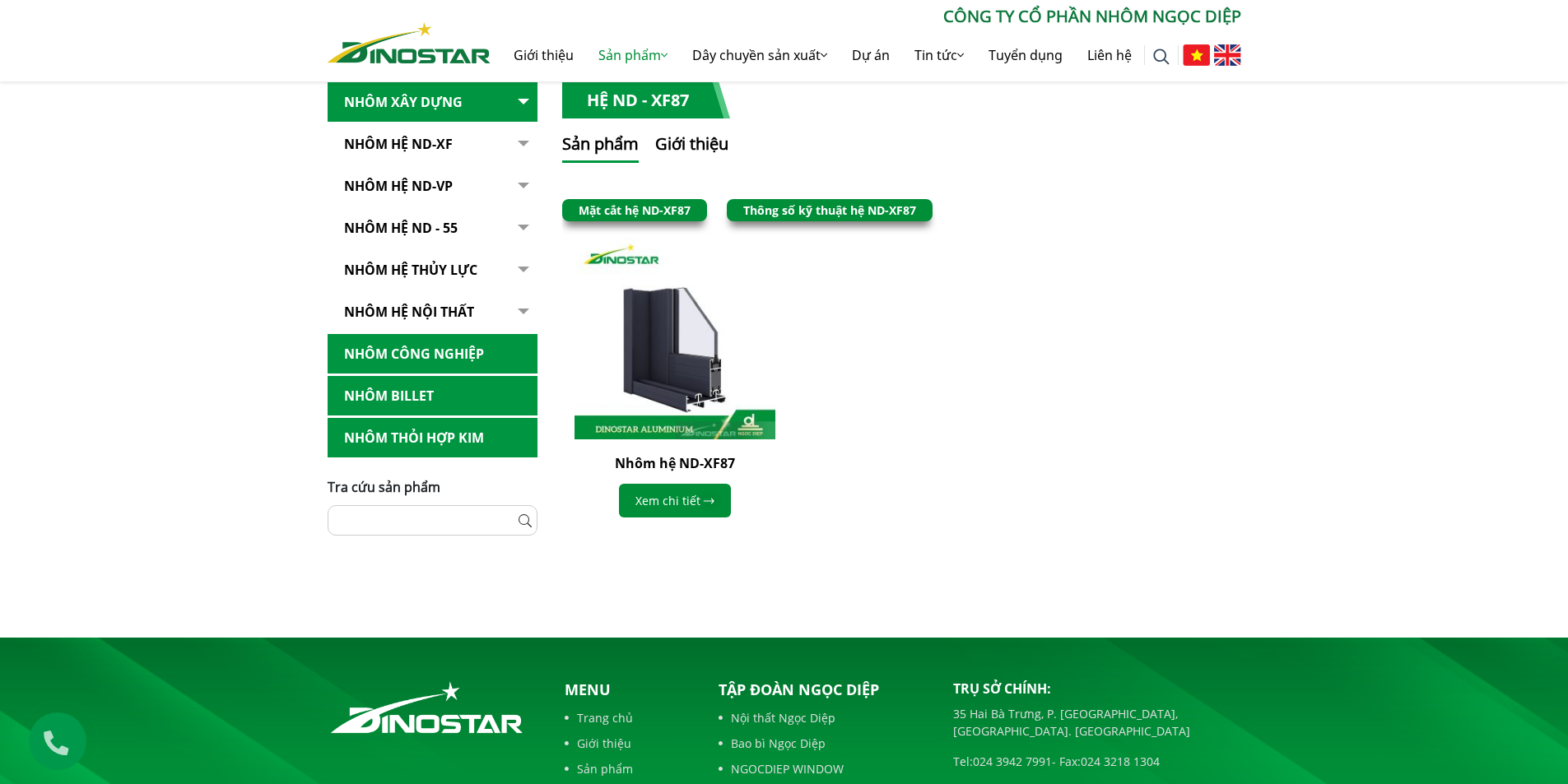
click at [363, 391] on link "Nhôm Billet" at bounding box center [433, 396] width 210 height 41
